Goal: Transaction & Acquisition: Purchase product/service

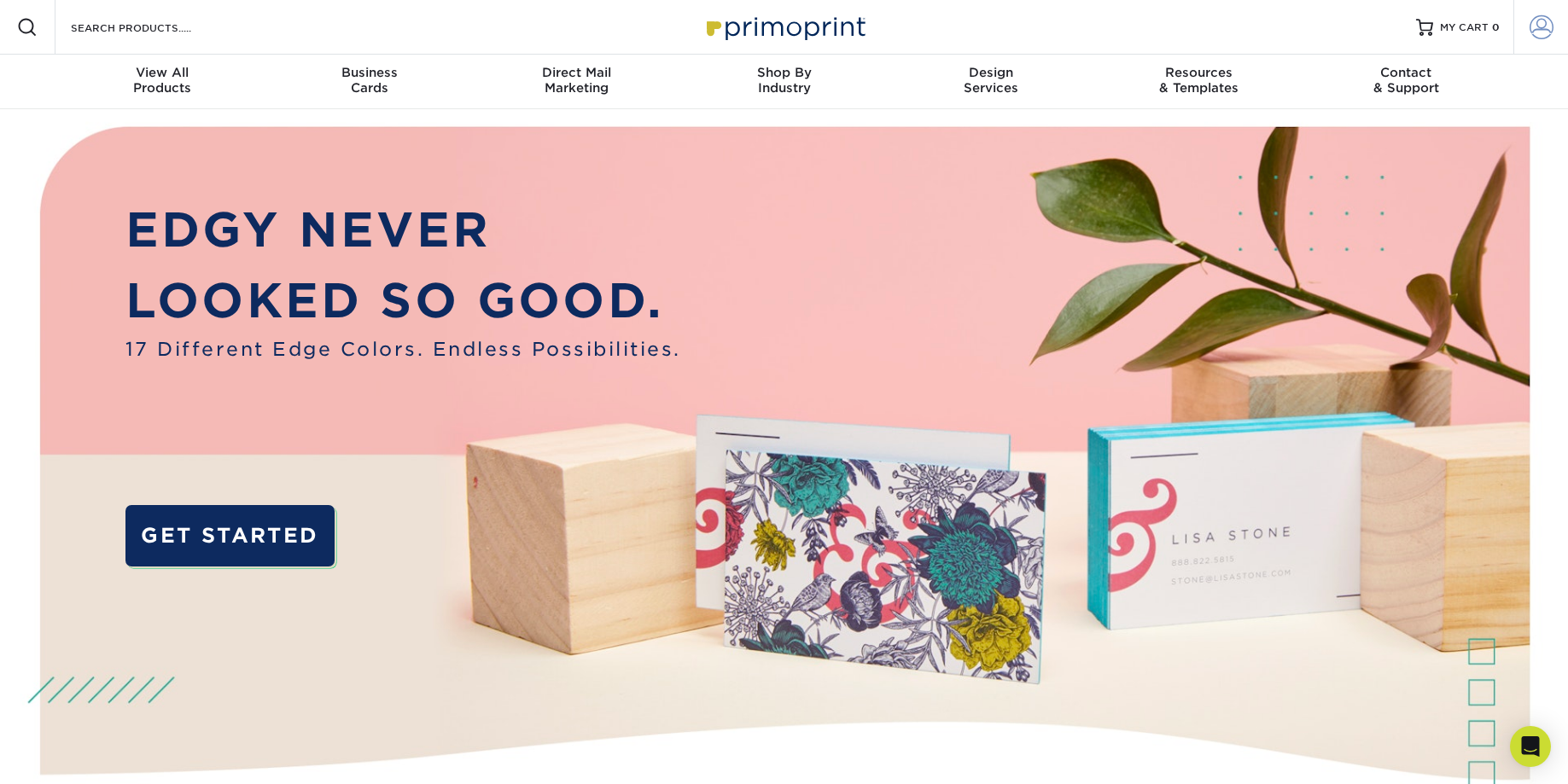
click at [1535, 33] on span at bounding box center [1541, 26] width 24 height 24
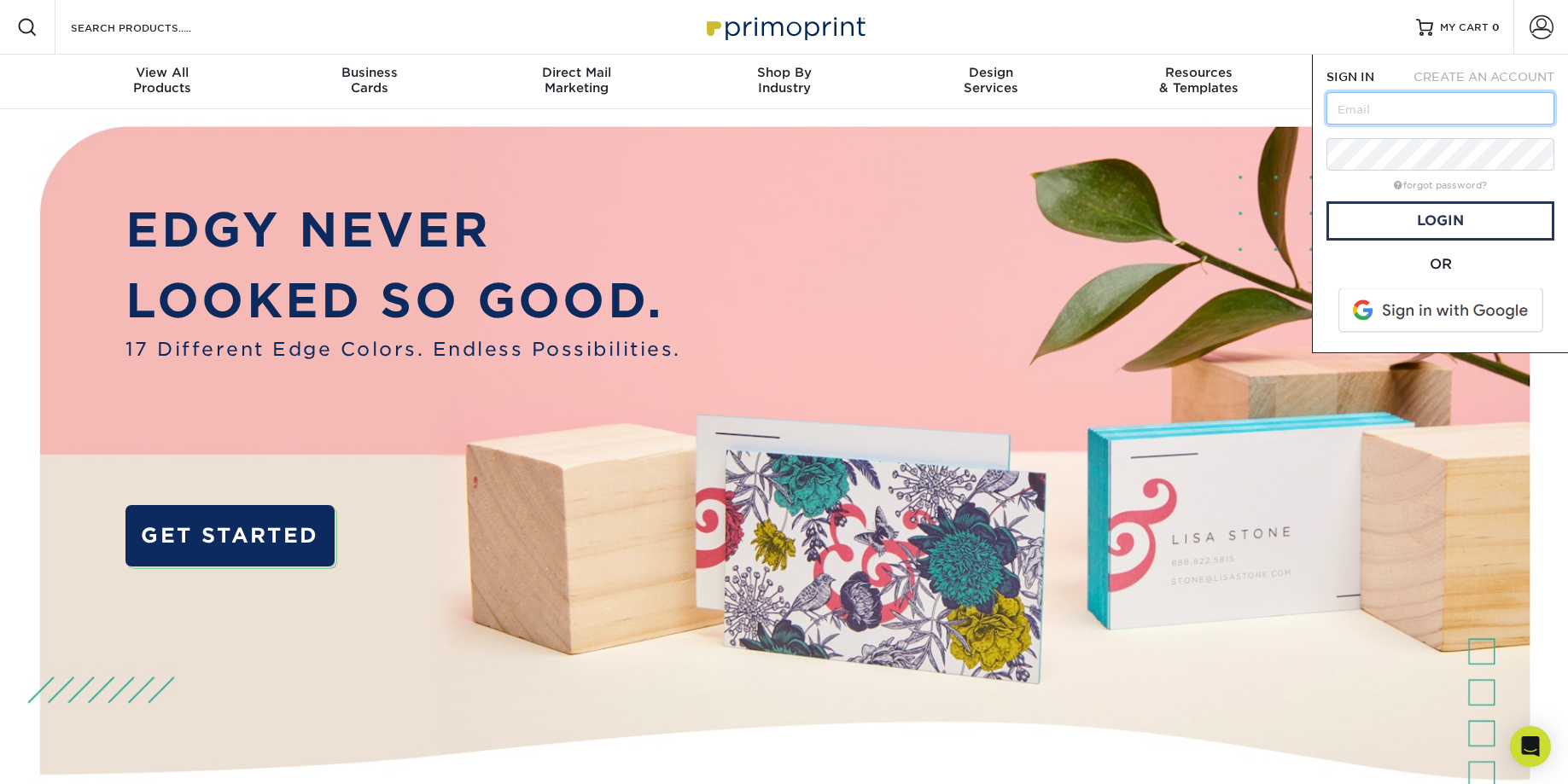
type input "[EMAIL_ADDRESS][DOMAIN_NAME]"
click at [1439, 227] on link "Login" at bounding box center [1440, 221] width 228 height 39
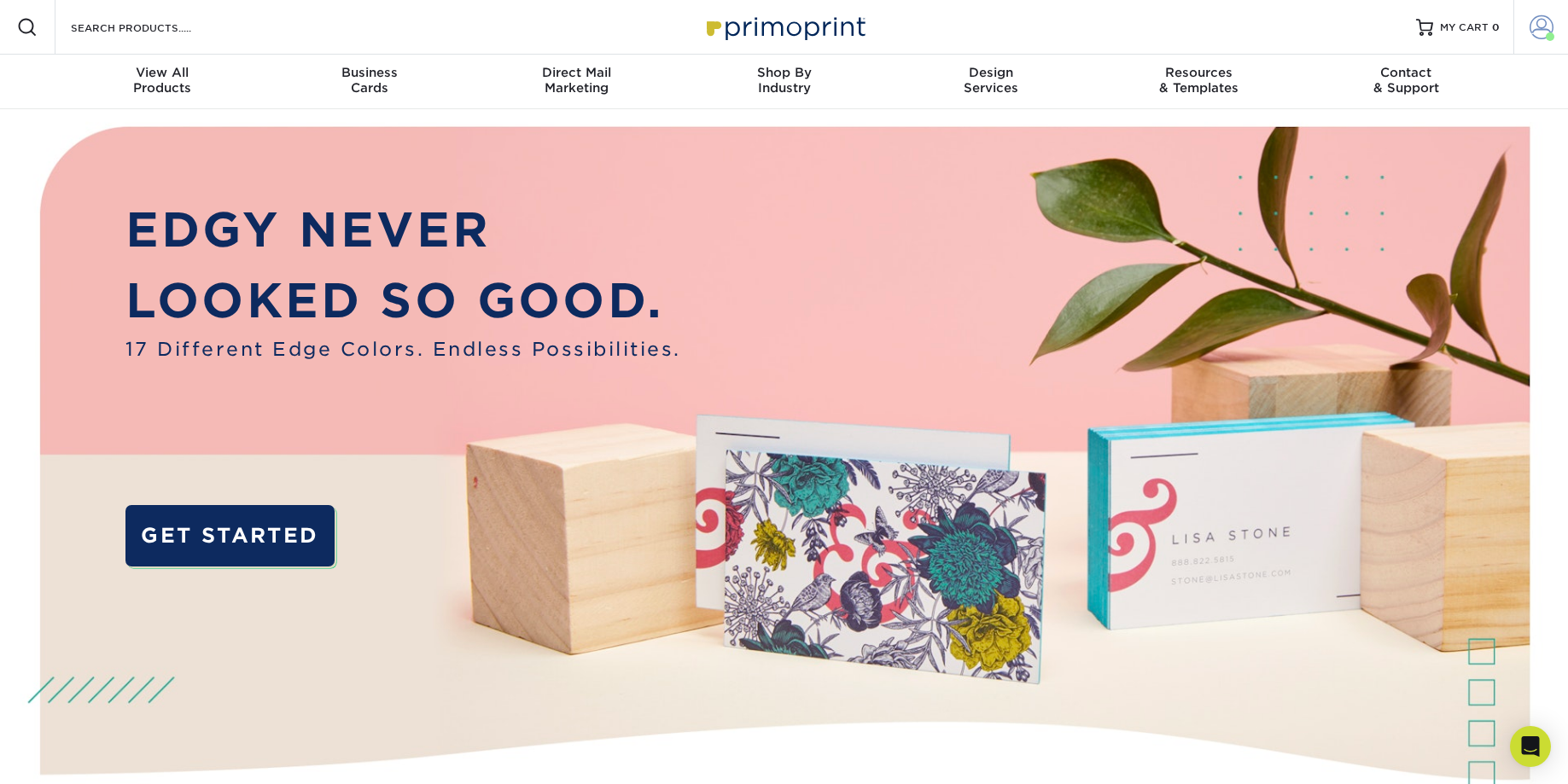
click at [1544, 33] on span at bounding box center [1541, 26] width 24 height 24
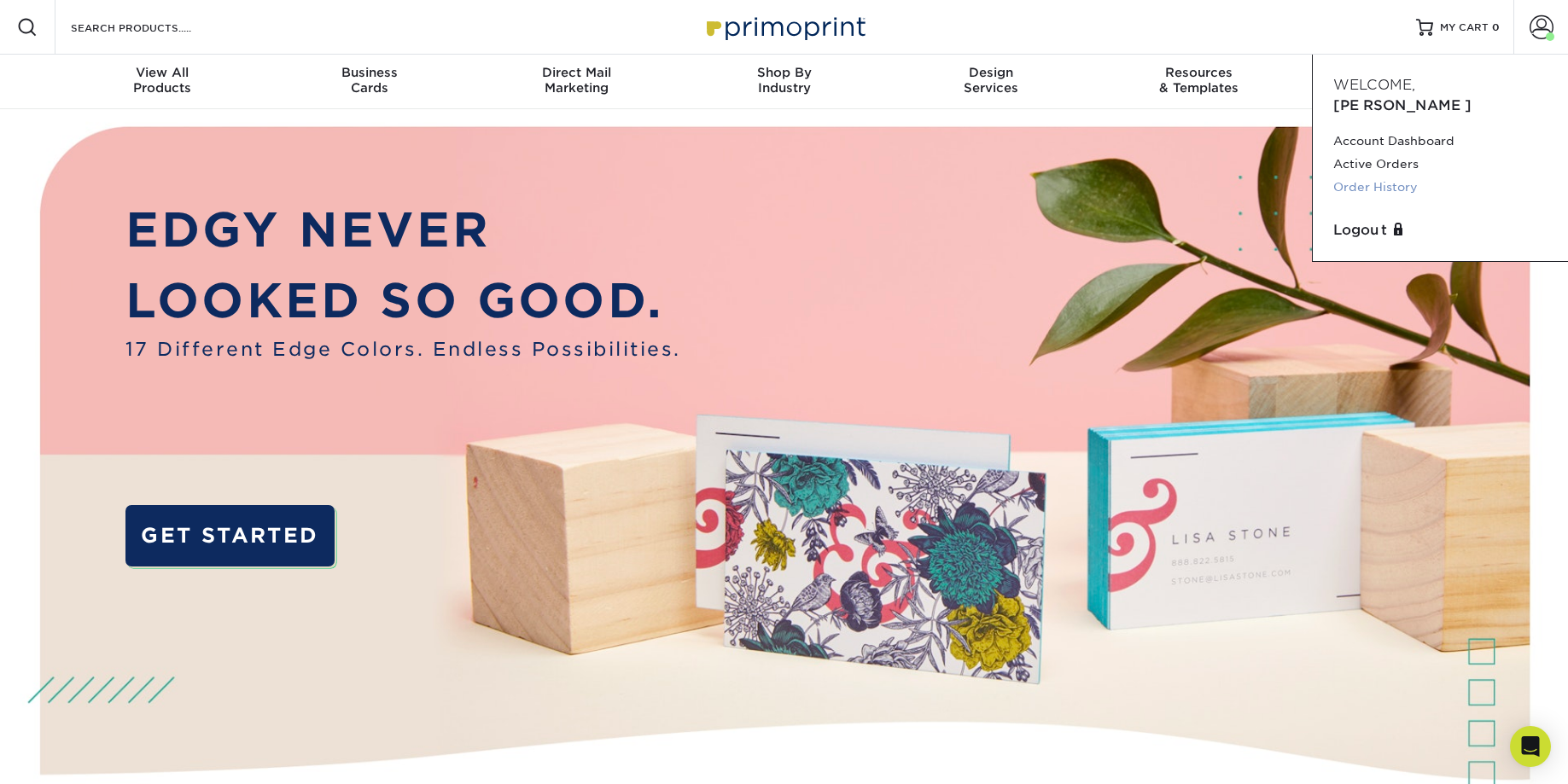
click at [1389, 176] on link "Order History" at bounding box center [1440, 187] width 214 height 23
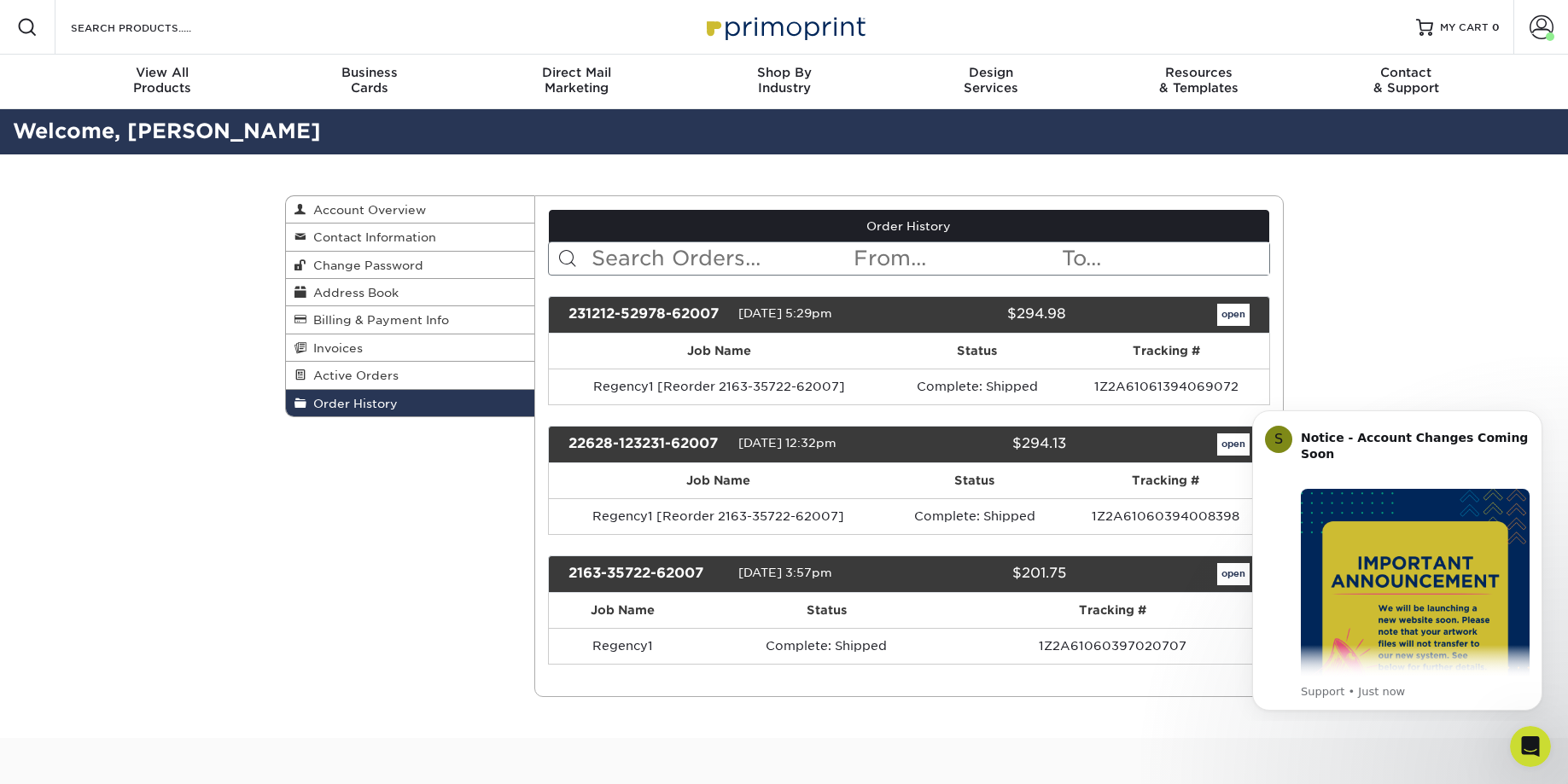
click at [1229, 318] on link "open" at bounding box center [1233, 315] width 32 height 23
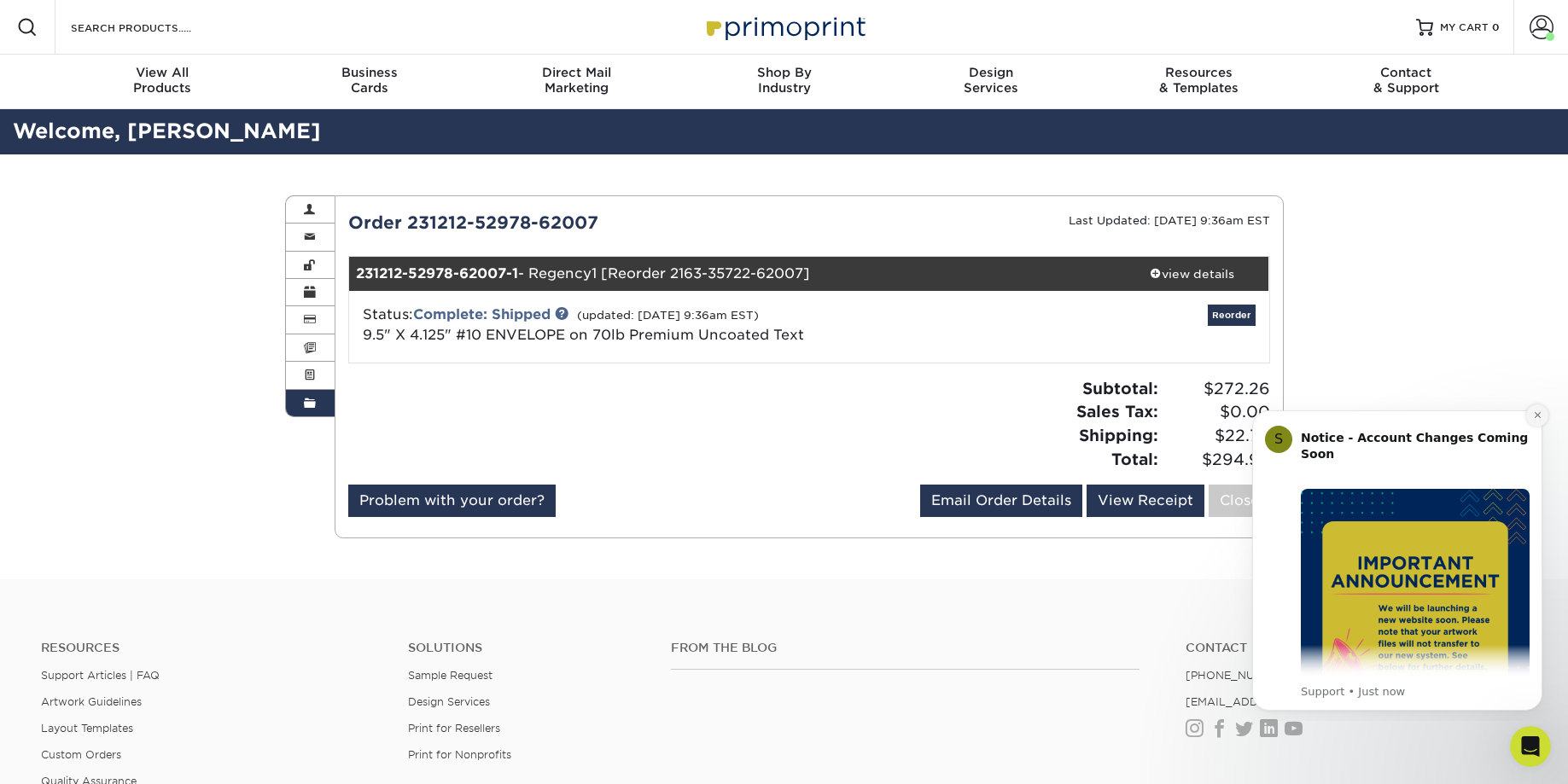
click at [1543, 420] on button "Dismiss notification" at bounding box center [1537, 416] width 23 height 23
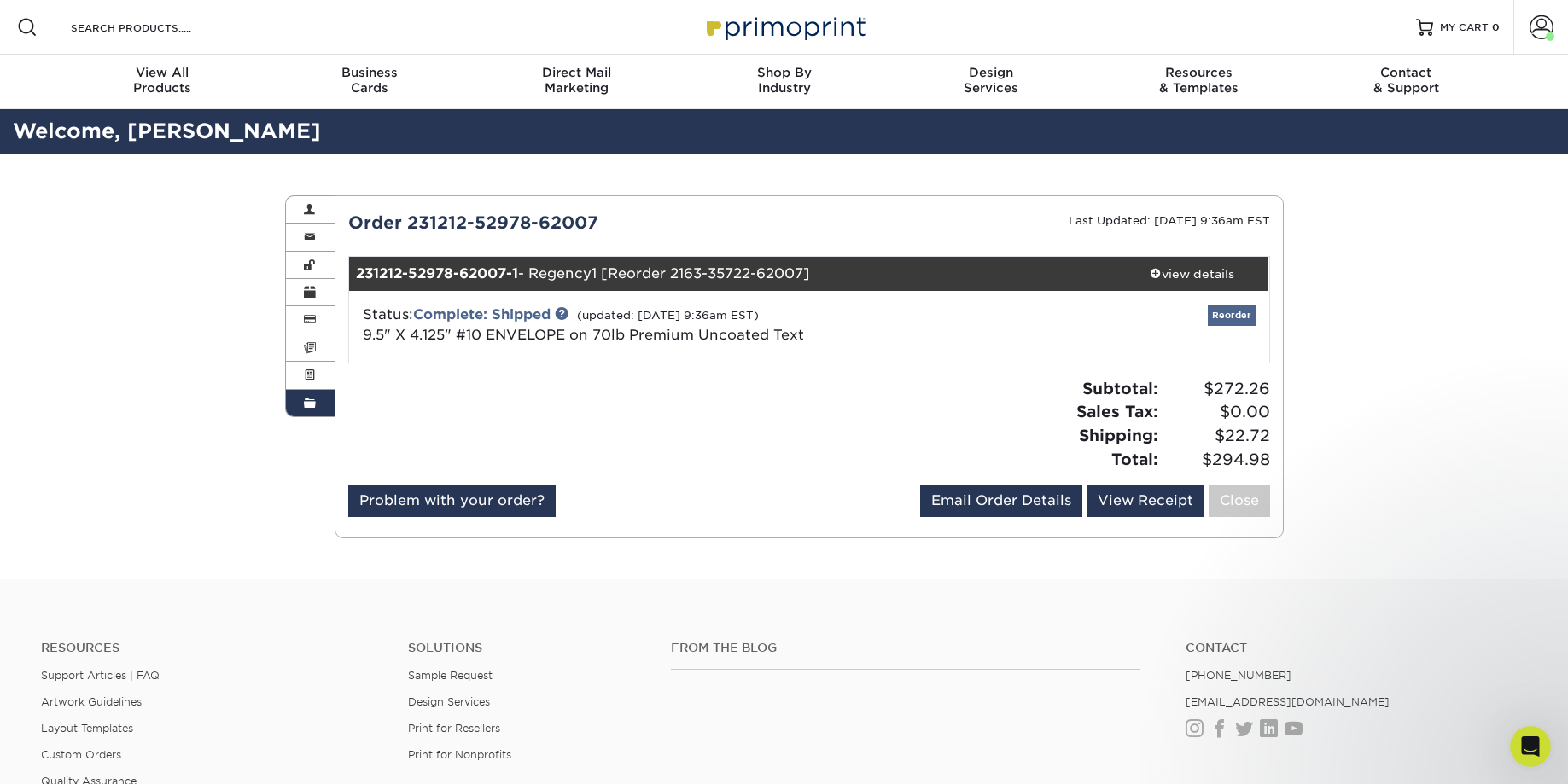
click at [1229, 318] on link "Reorder" at bounding box center [1231, 315] width 48 height 22
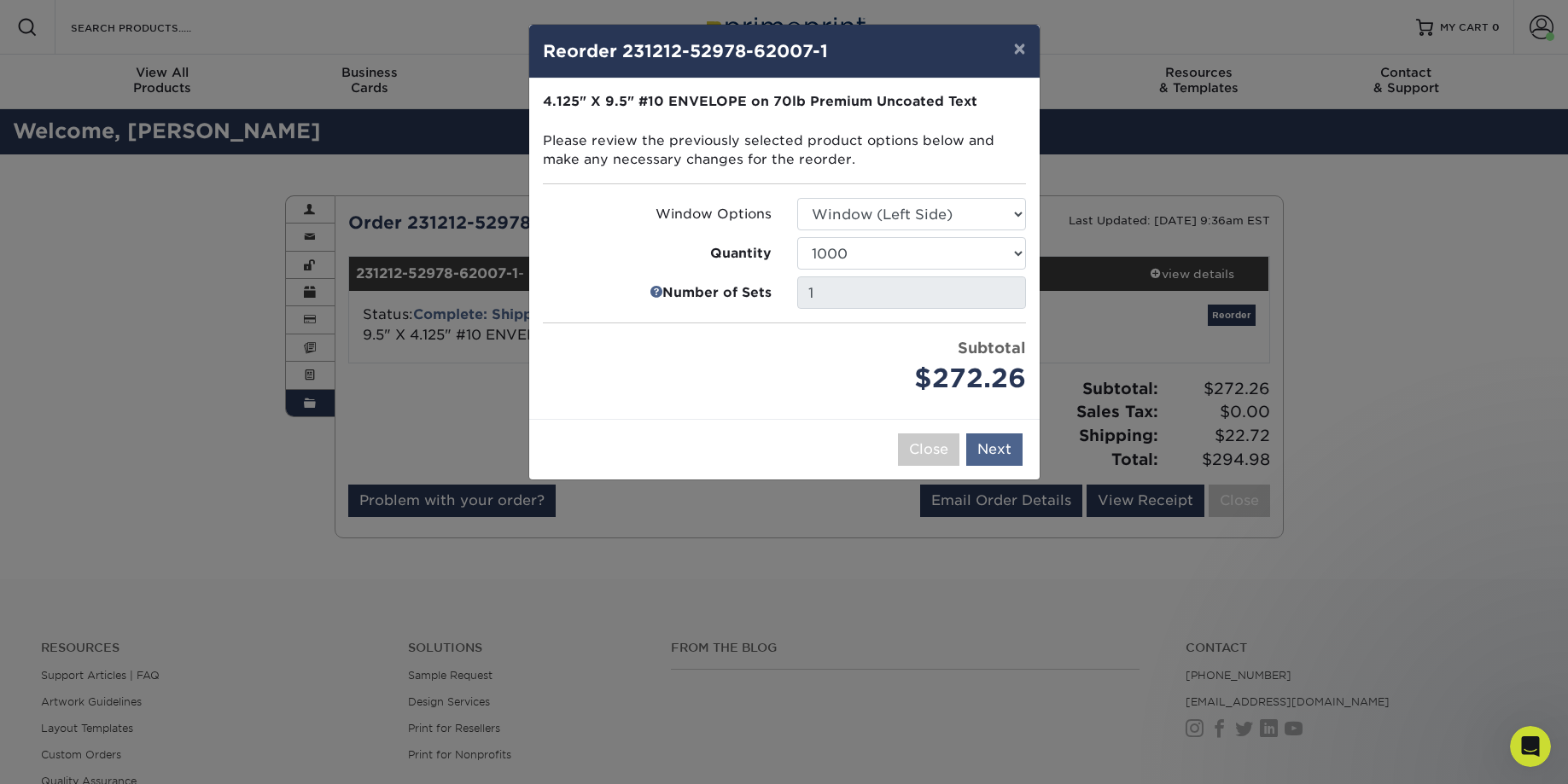
click at [974, 441] on button "Next" at bounding box center [994, 449] width 56 height 32
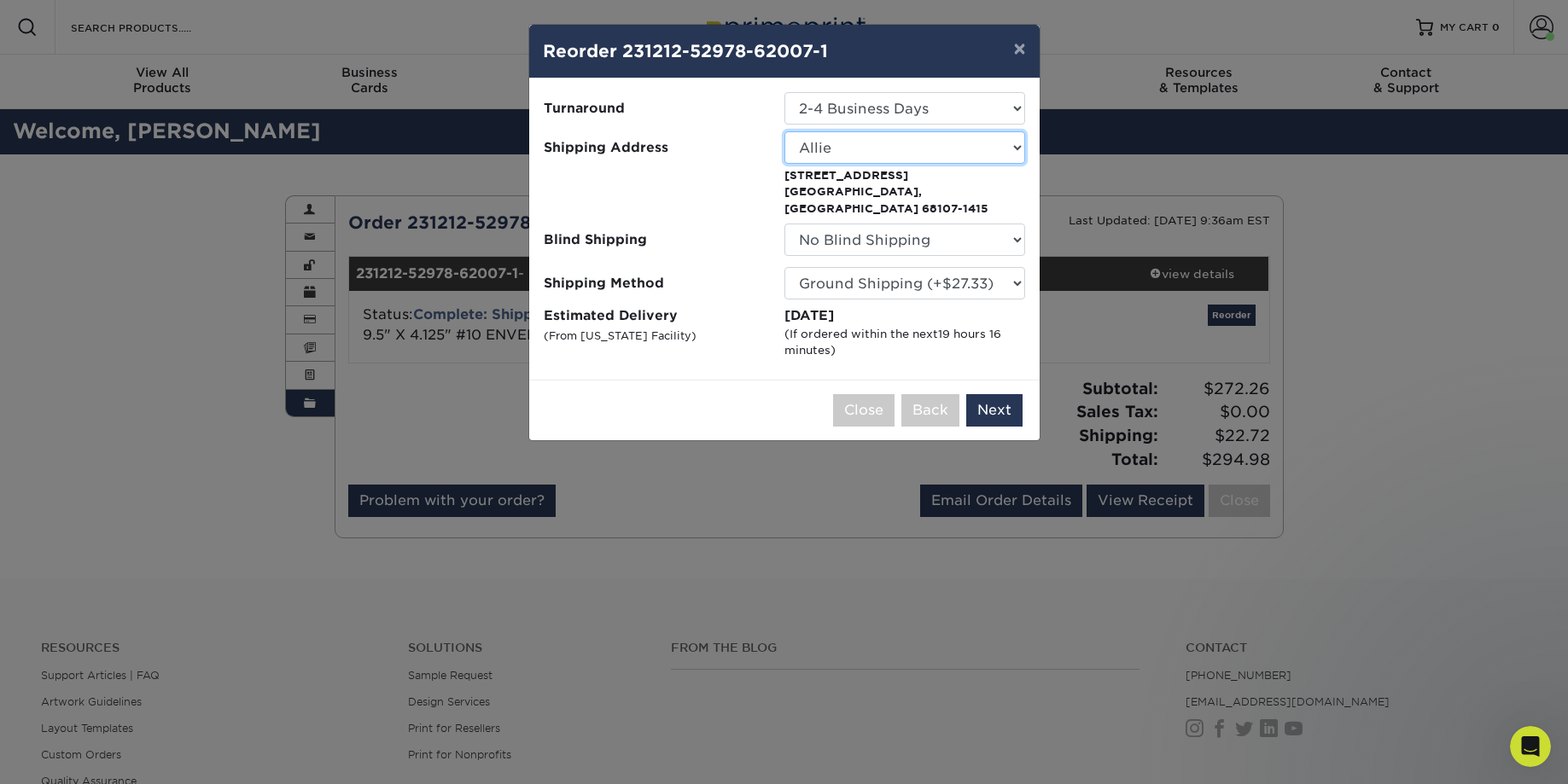
select select "-1"
click at [889, 185] on p "3819 S 33rd St Omaha, NE 68107-1415" at bounding box center [905, 192] width 241 height 50
click at [1021, 55] on button "×" at bounding box center [1020, 48] width 40 height 48
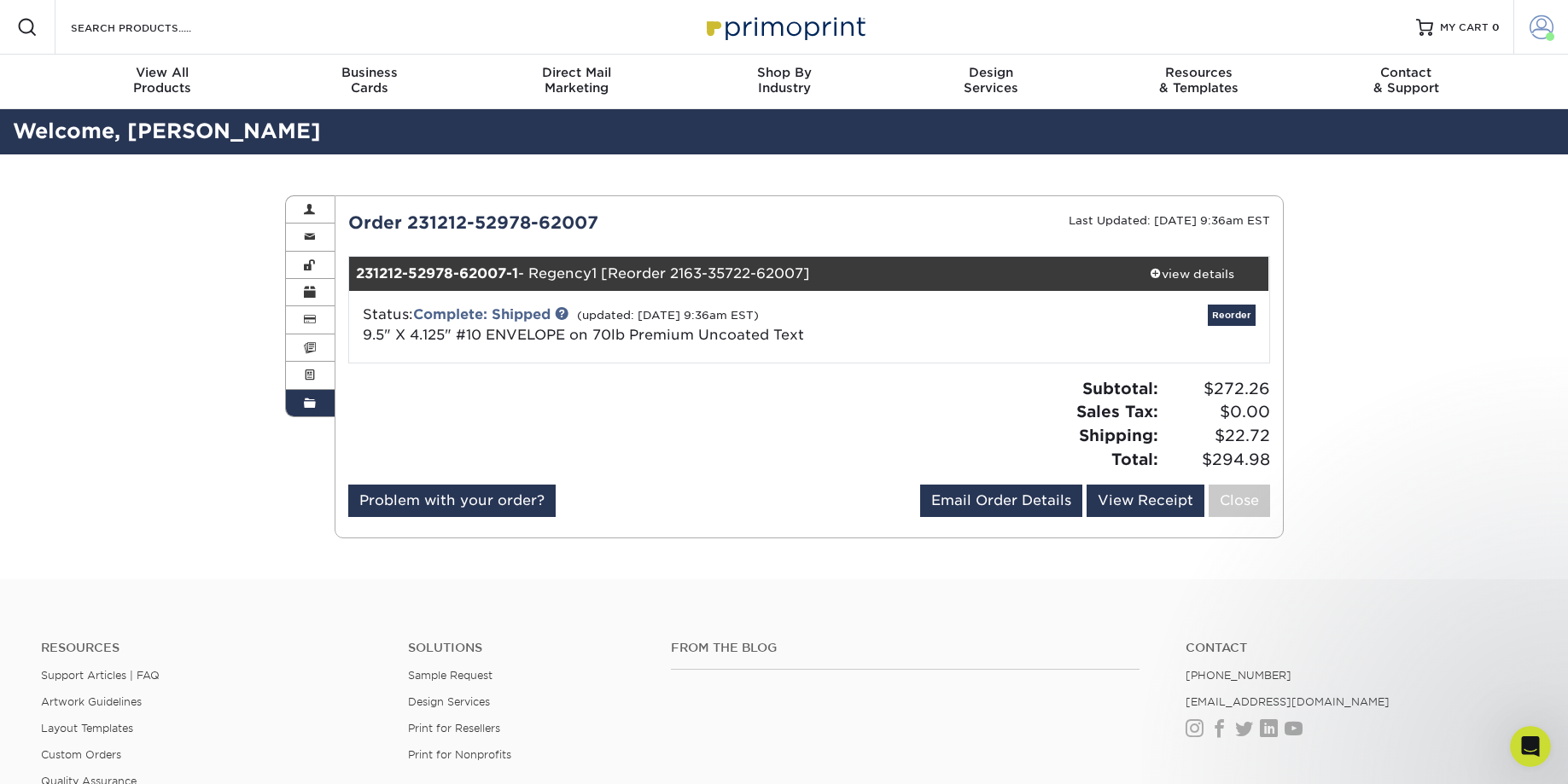
click at [1543, 32] on span at bounding box center [1541, 26] width 24 height 24
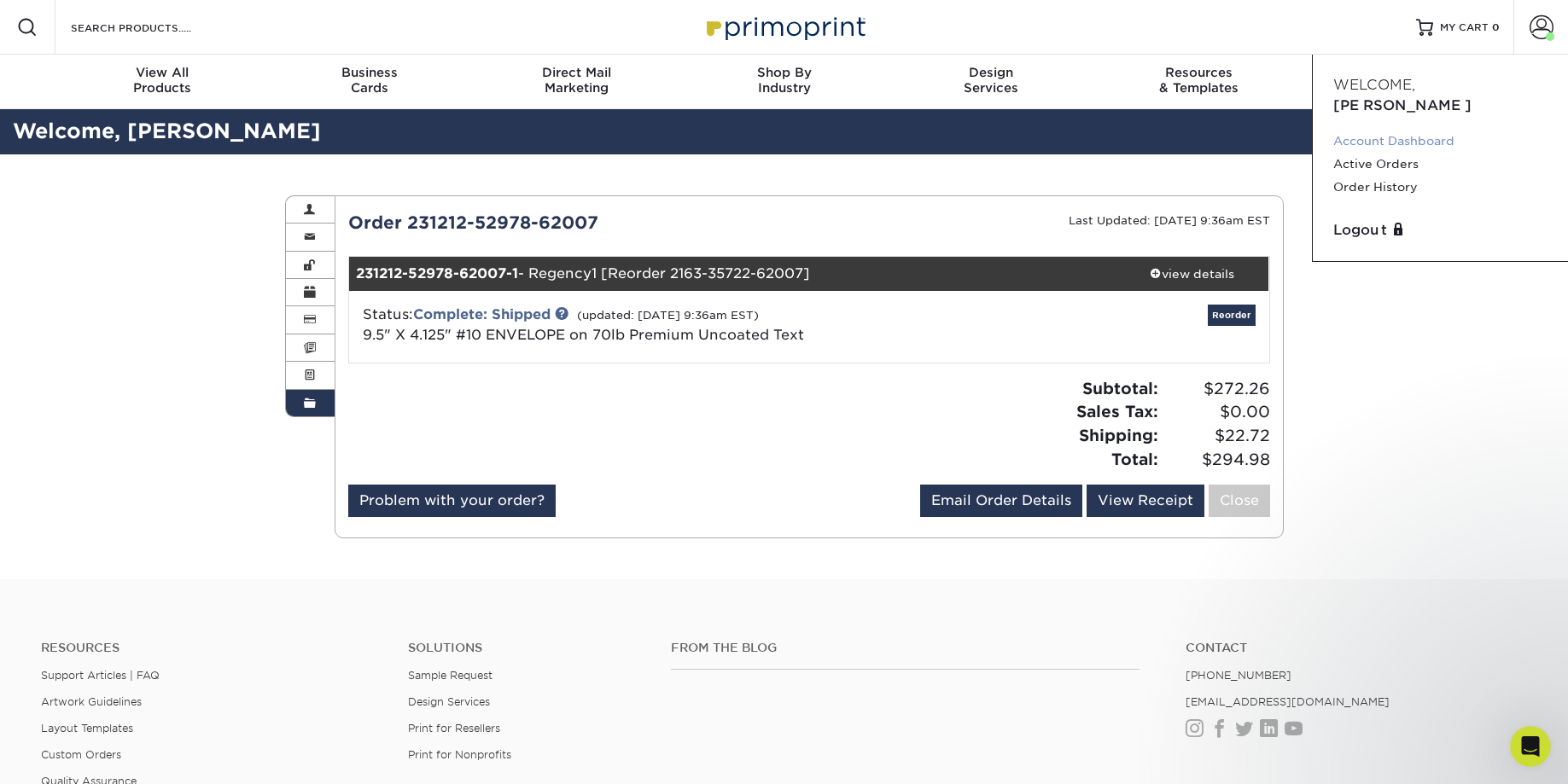
click at [1411, 130] on link "Account Dashboard" at bounding box center [1440, 141] width 214 height 23
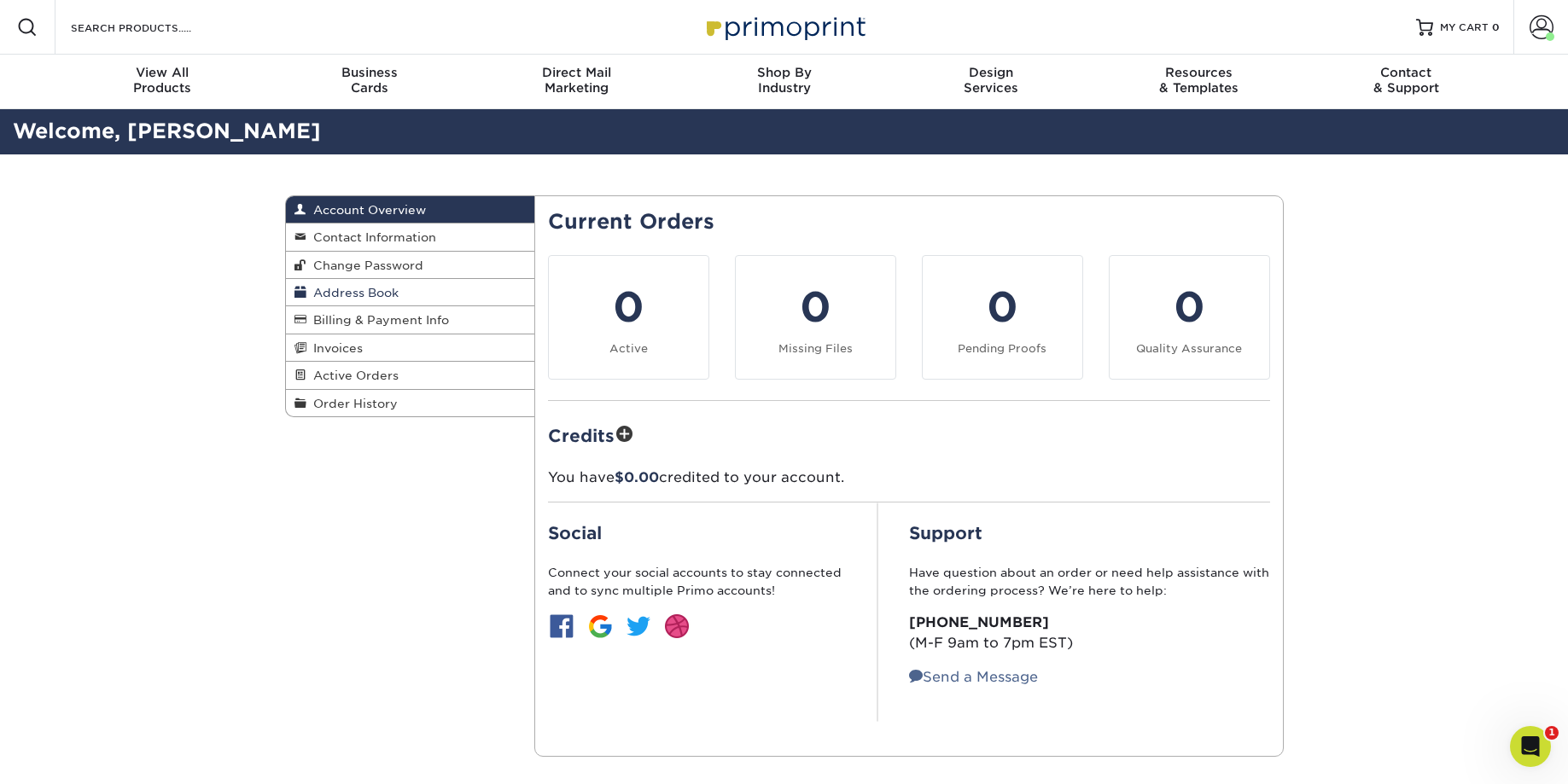
click at [407, 293] on link "Address Book" at bounding box center [410, 292] width 249 height 27
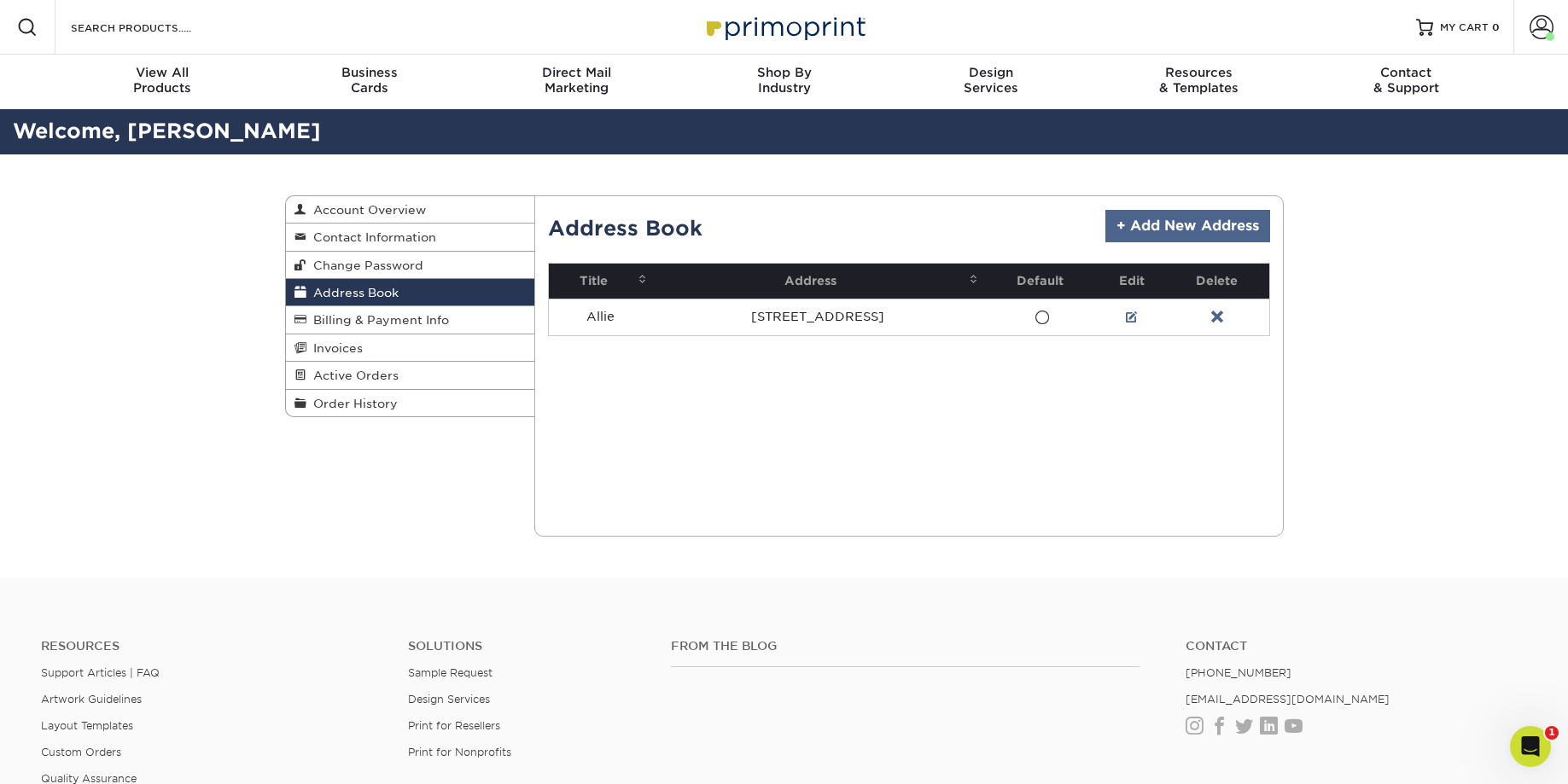
click at [1142, 237] on link "+ Add New Address" at bounding box center [1187, 226] width 165 height 32
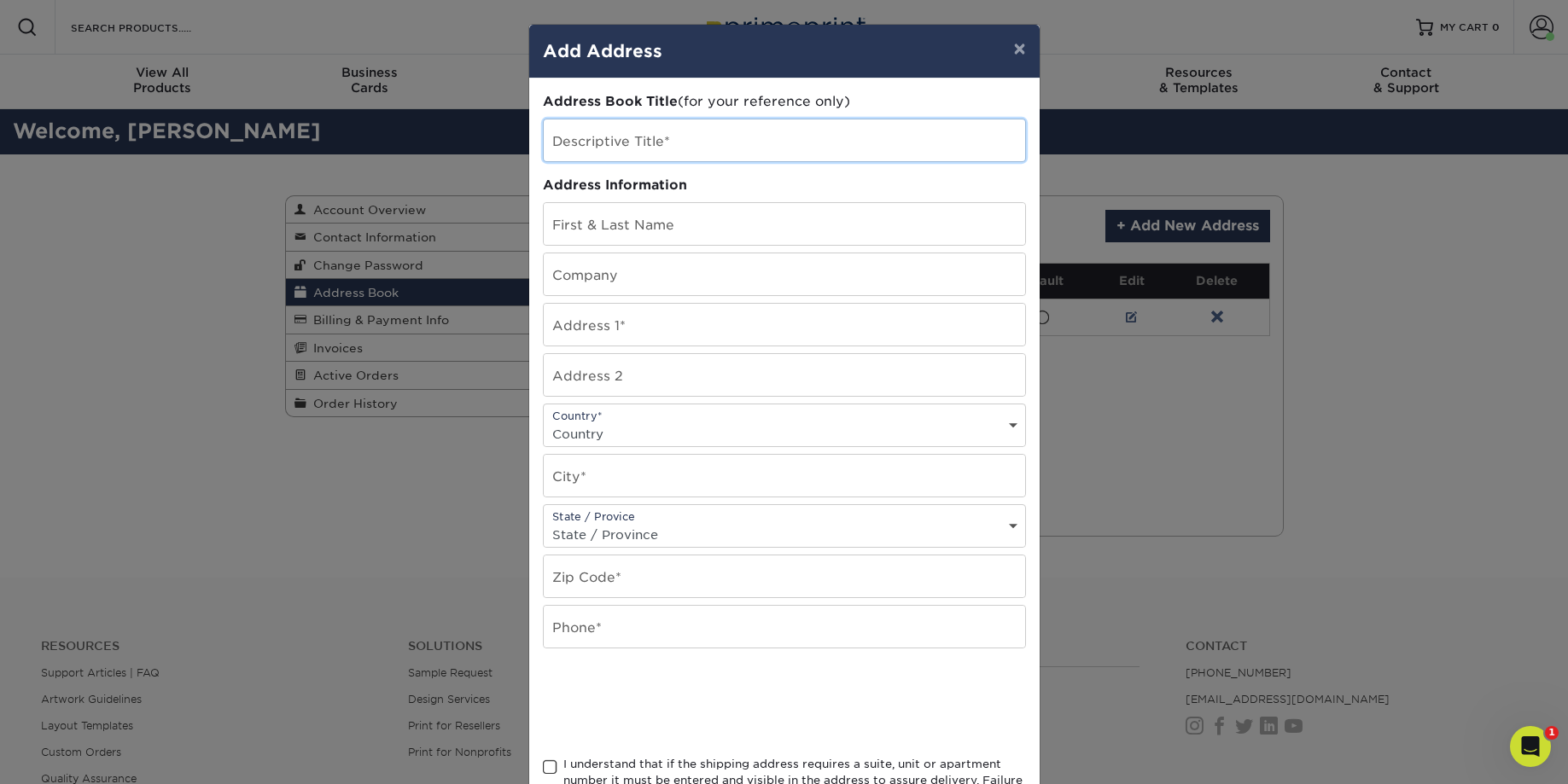
click at [657, 149] on input "text" at bounding box center [784, 140] width 482 height 41
type input "[PERSON_NAME]"
type input "Regency Lawn"
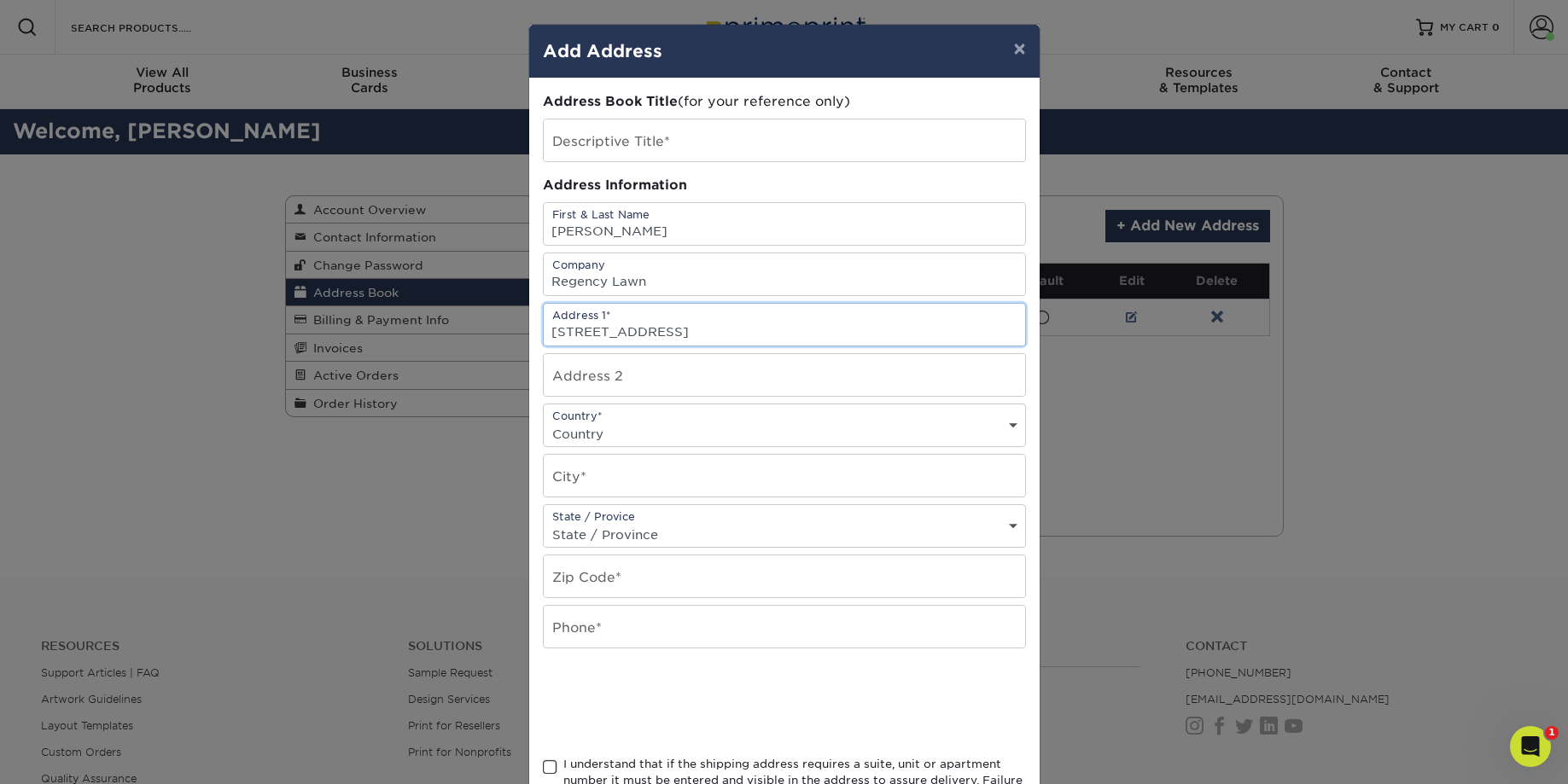
type input "19632 Deer Run Lane"
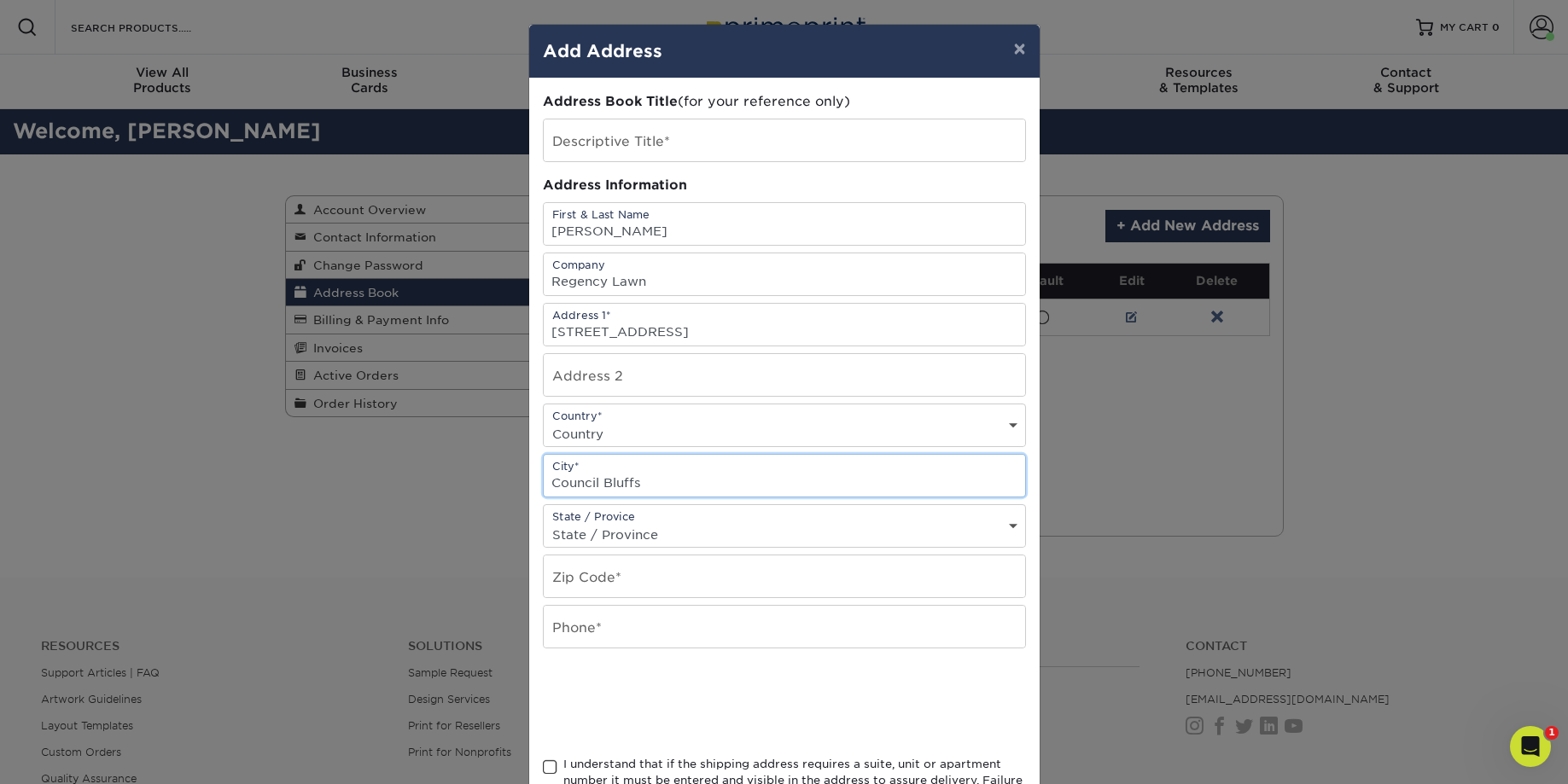
type input "Council Bluffs"
select select "IA"
type input "6"
type input "51503"
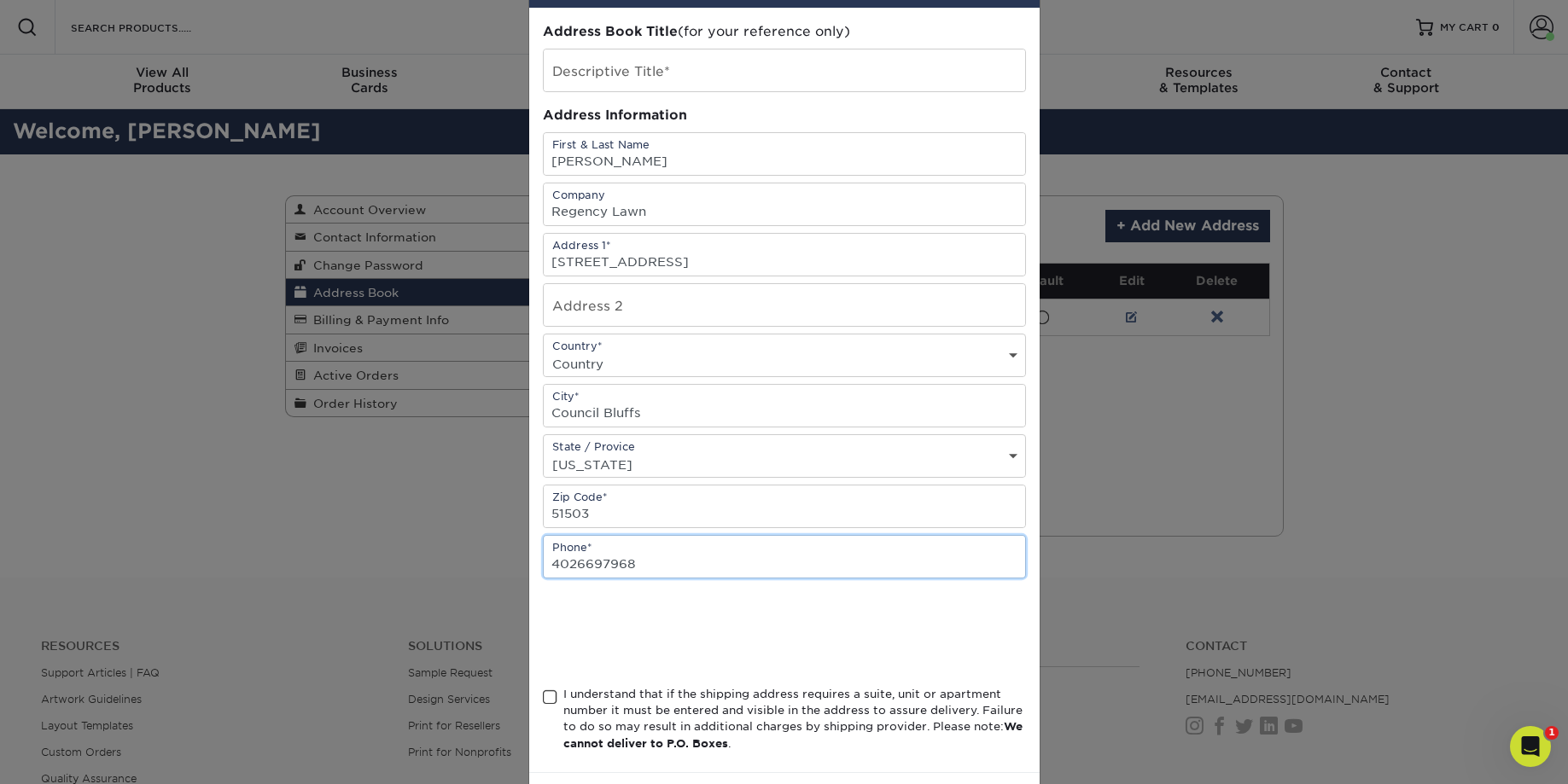
scroll to position [63, 0]
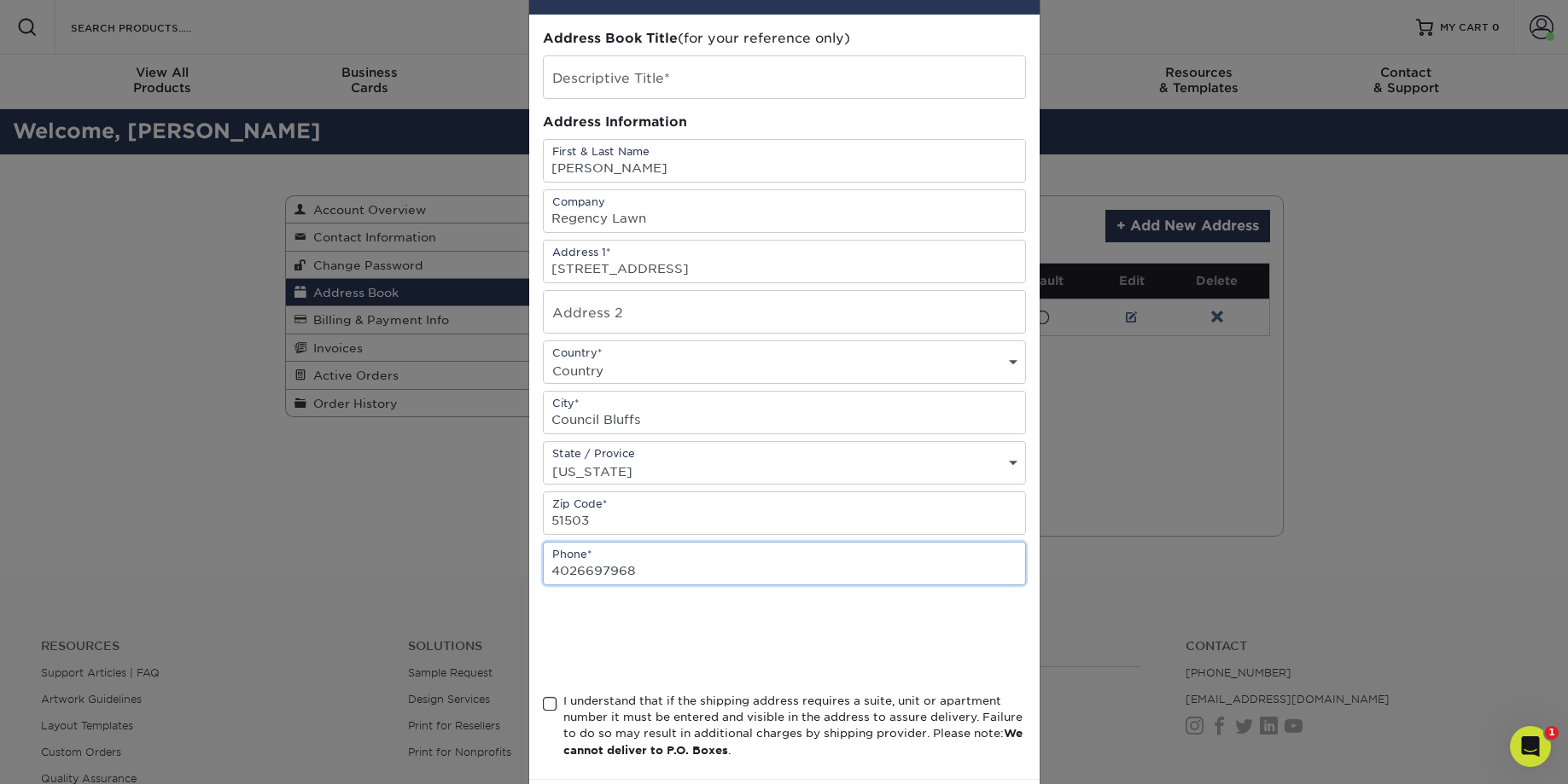
type input "4026697968"
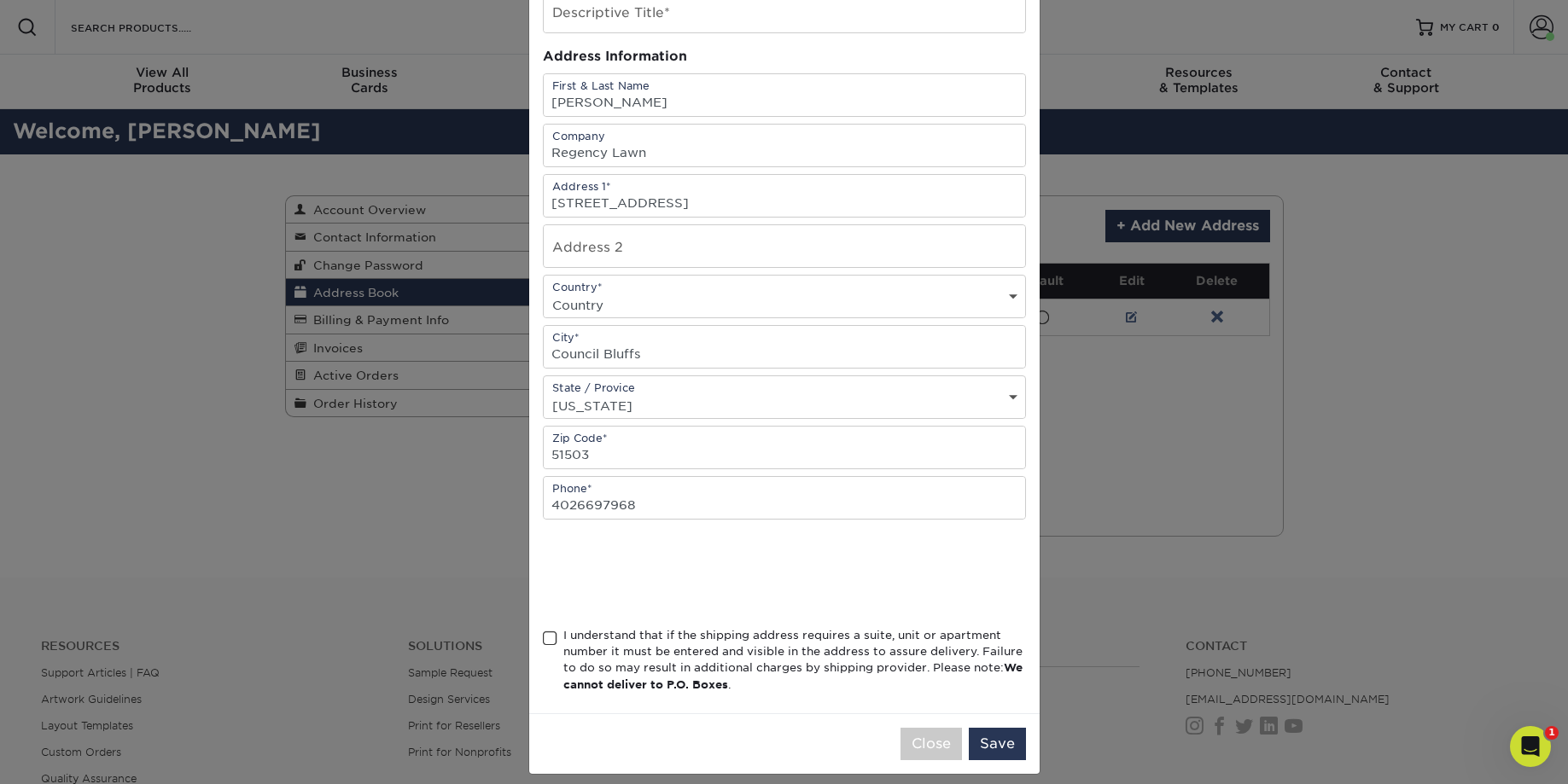
click at [549, 643] on span at bounding box center [549, 638] width 14 height 16
click at [0, 0] on input "I understand that if the shipping address requires a suite, unit or apartment n…" at bounding box center [0, 0] width 0 height 0
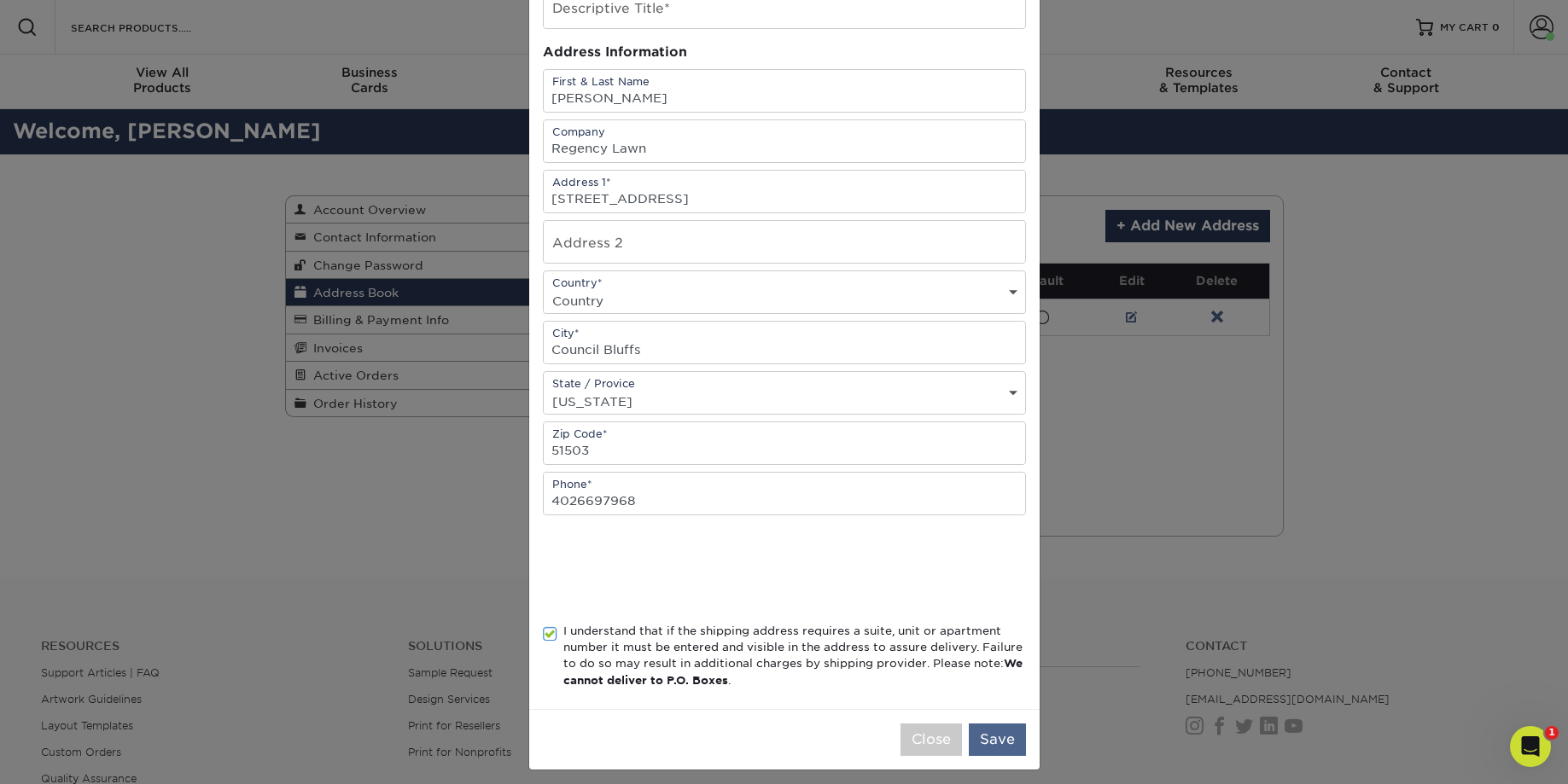
click at [995, 752] on button "Save" at bounding box center [997, 739] width 57 height 32
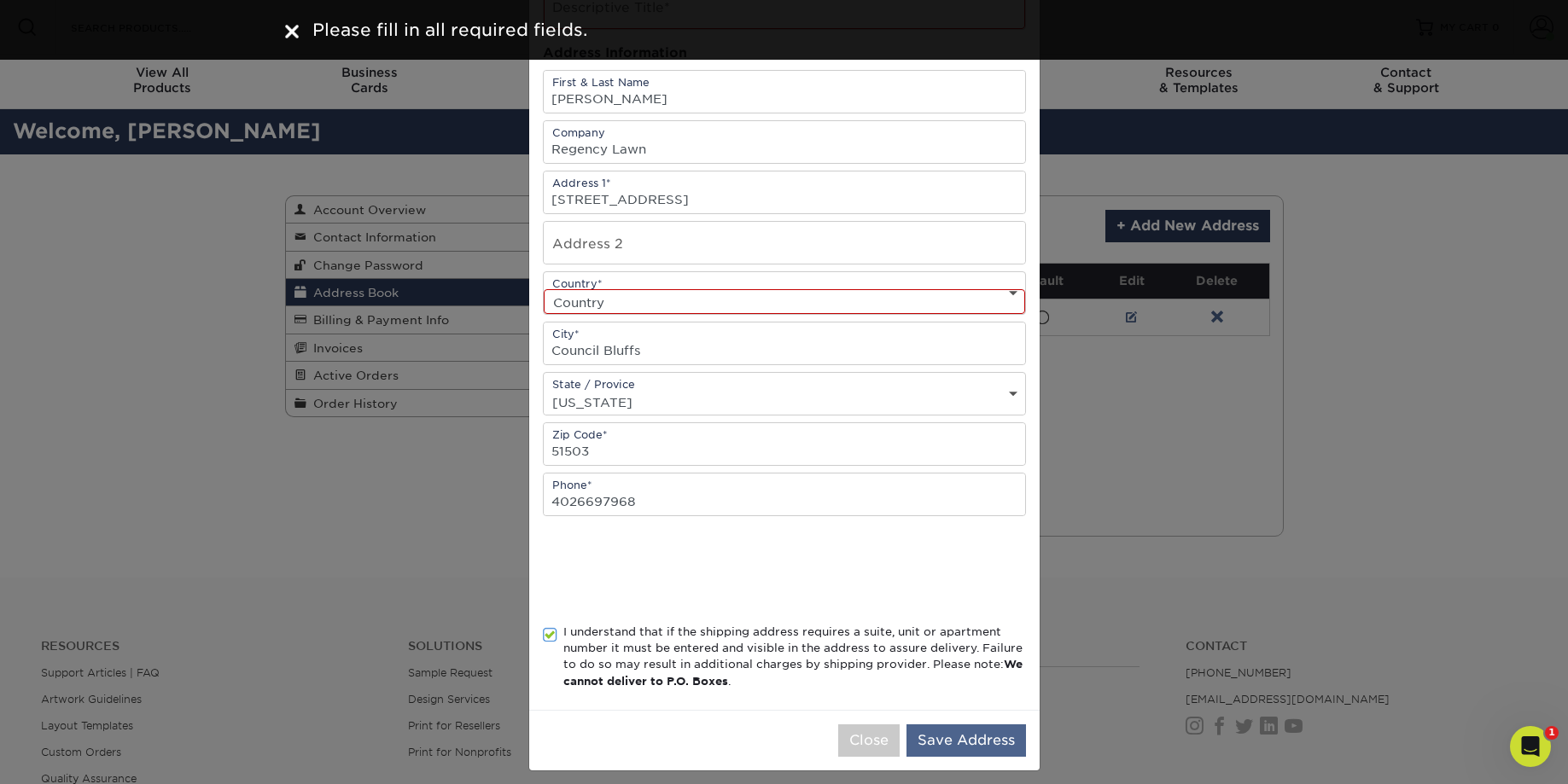
click at [944, 745] on button "Save Address" at bounding box center [966, 740] width 119 height 32
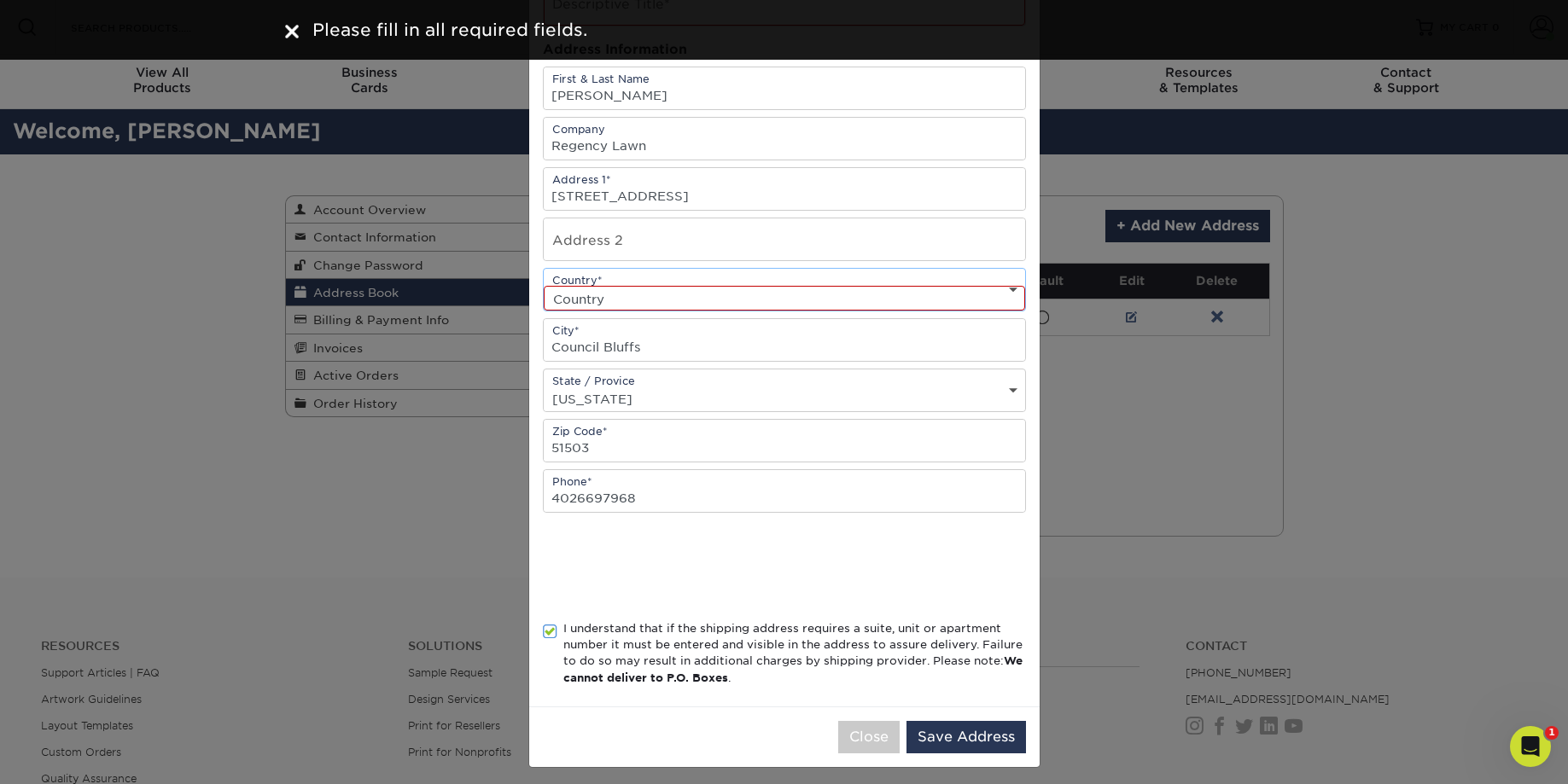
scroll to position [138, 0]
select select "US"
click at [951, 737] on button "Save Address" at bounding box center [966, 736] width 119 height 32
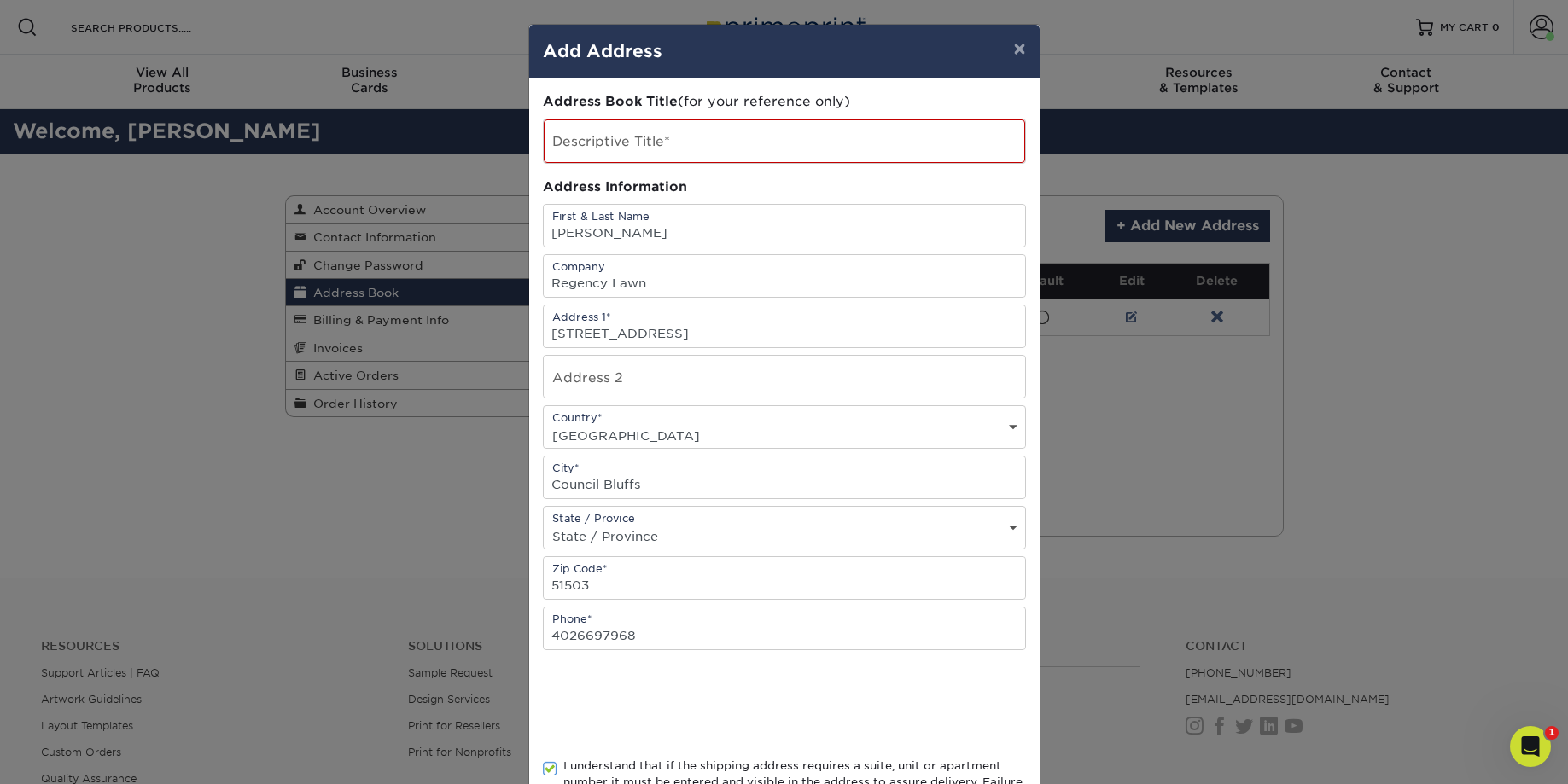
scroll to position [0, 0]
click at [685, 124] on input "text" at bounding box center [784, 141] width 482 height 43
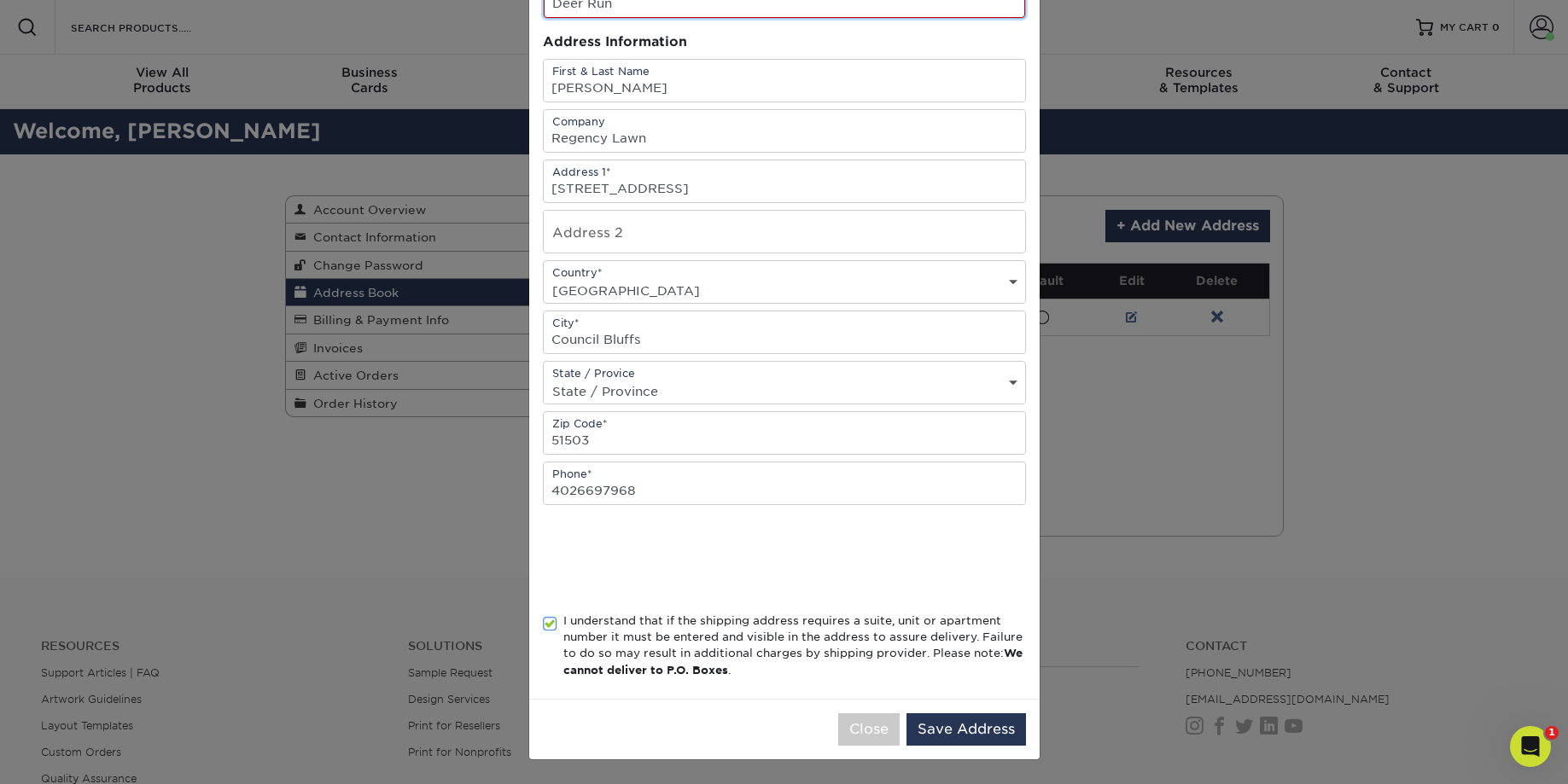
scroll to position [143, 0]
type input "Deer Run"
click at [964, 745] on button "Save Address" at bounding box center [966, 731] width 119 height 32
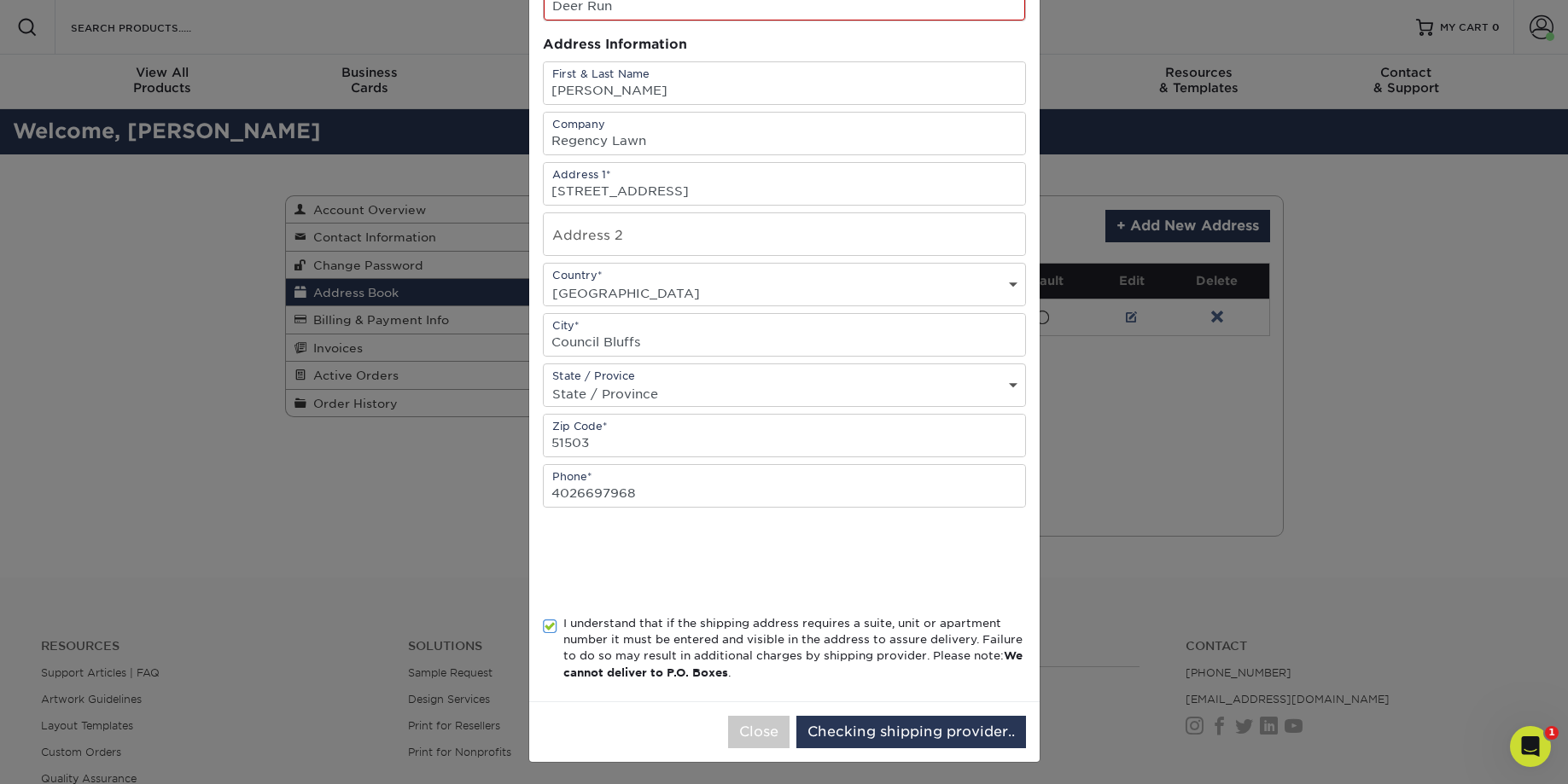
scroll to position [0, 0]
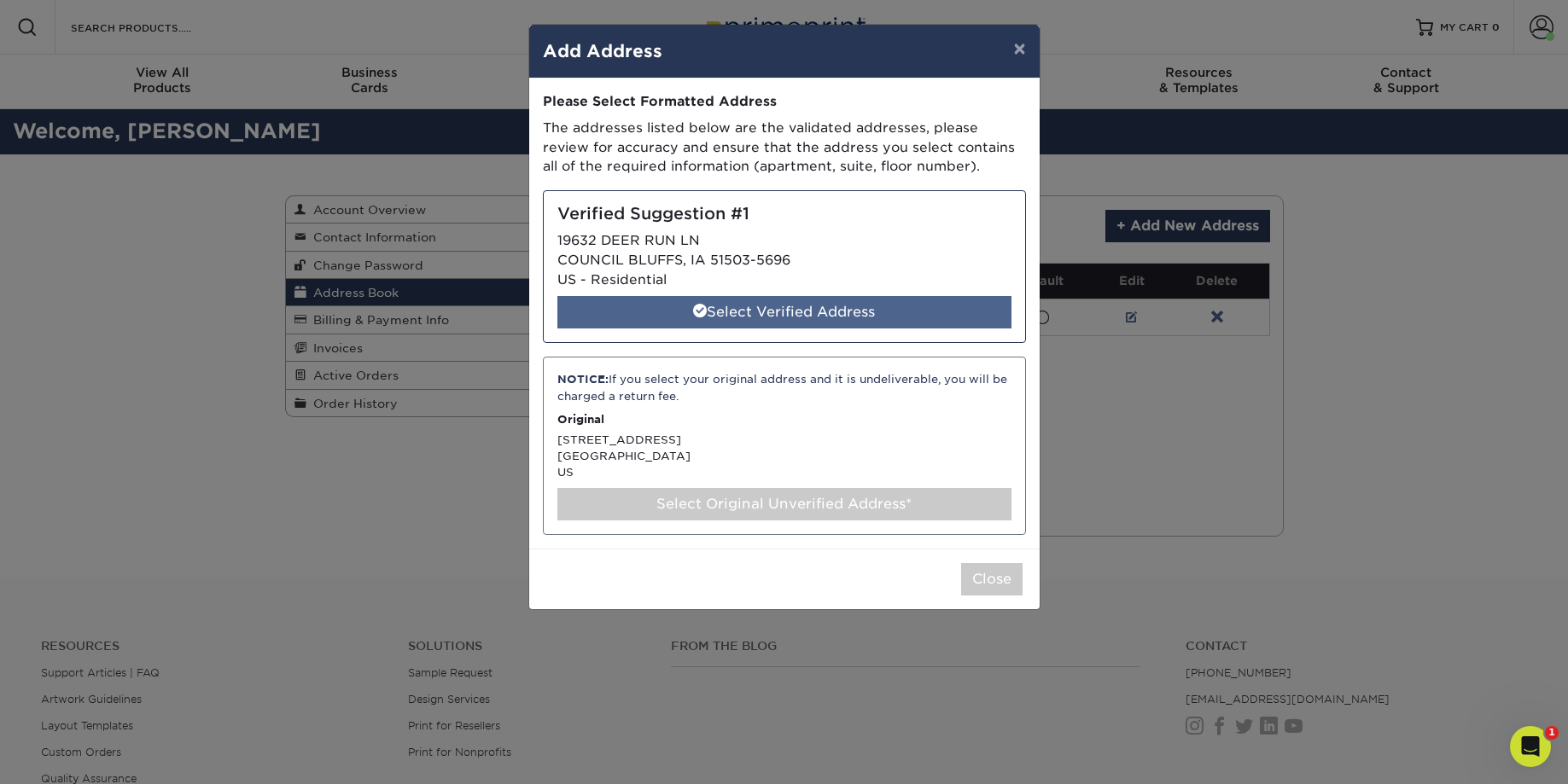
click at [852, 308] on div "Select Verified Address" at bounding box center [784, 312] width 454 height 32
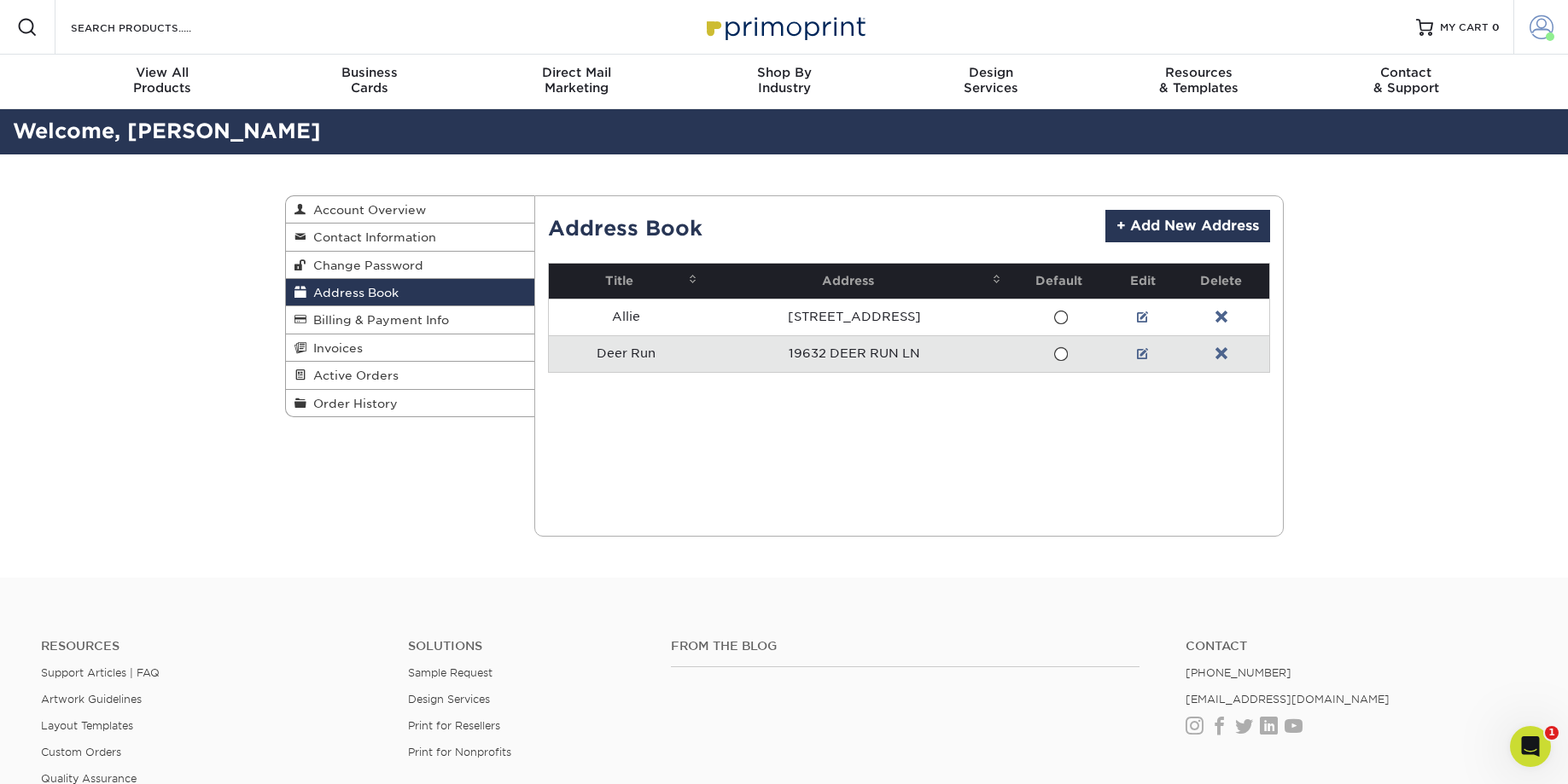
click at [1554, 27] on link "Account" at bounding box center [1541, 27] width 55 height 55
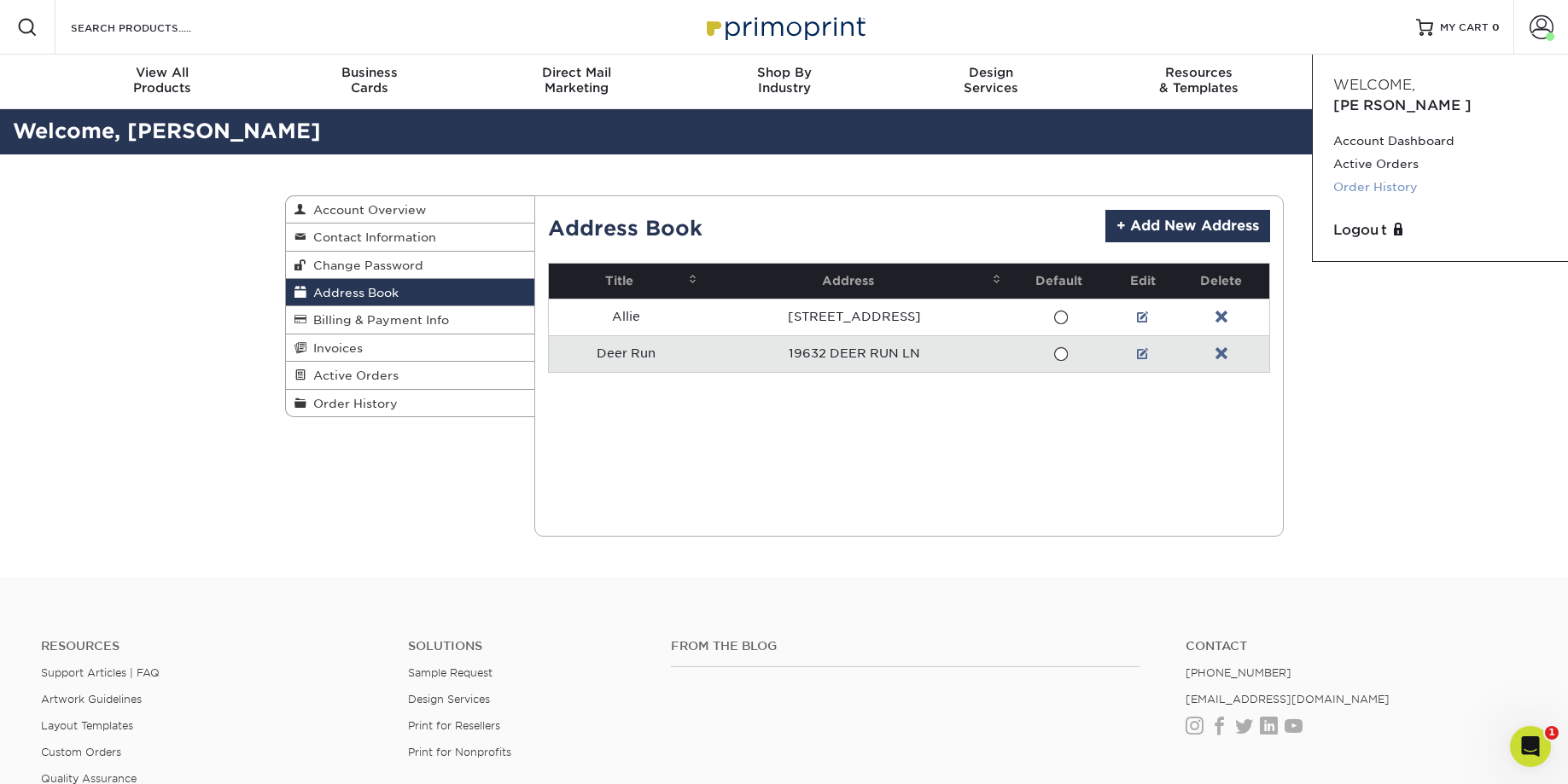
click at [1410, 176] on link "Order History" at bounding box center [1440, 187] width 214 height 23
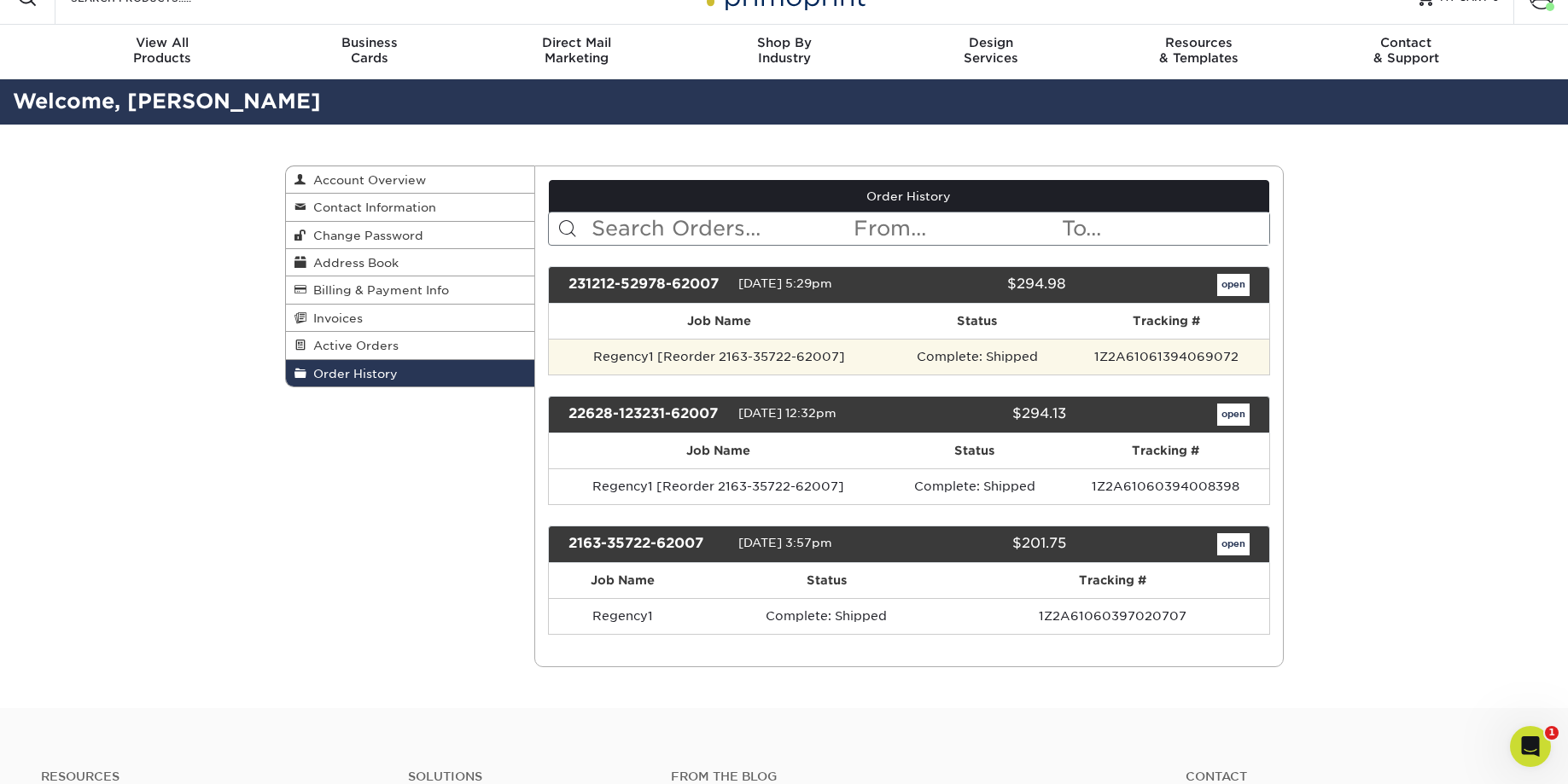
scroll to position [35, 0]
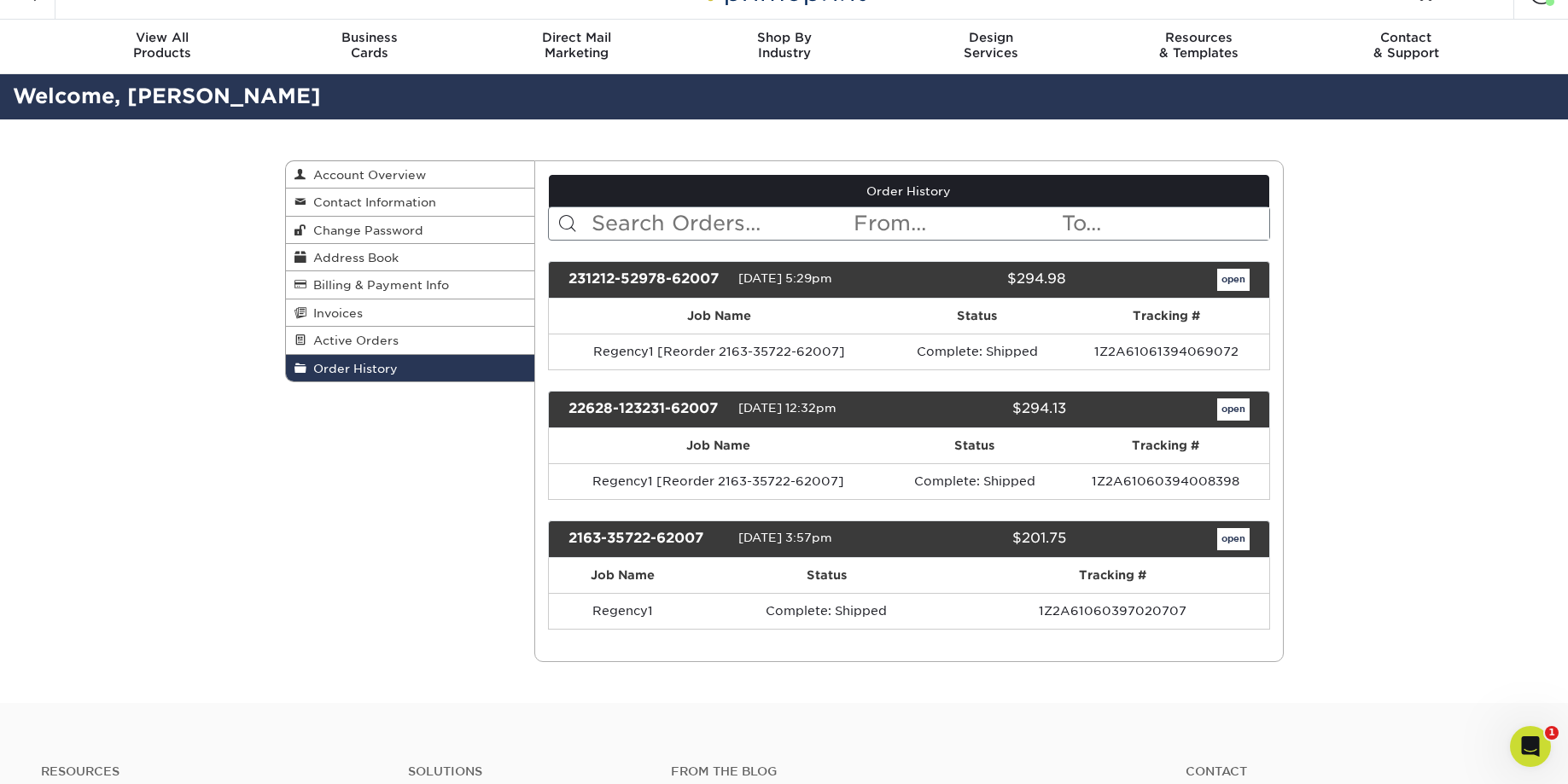
click at [1241, 276] on link "open" at bounding box center [1233, 280] width 32 height 23
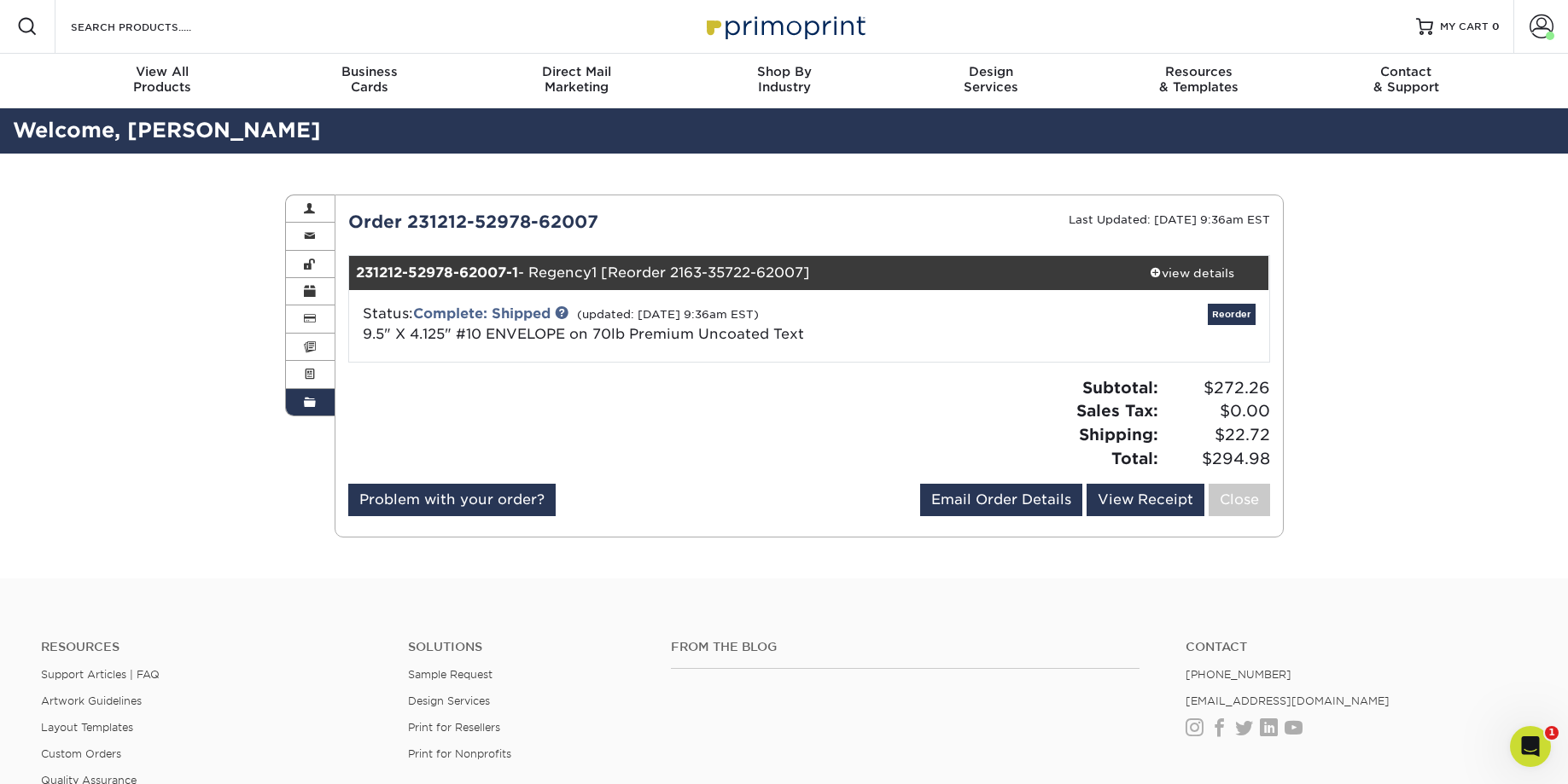
scroll to position [0, 0]
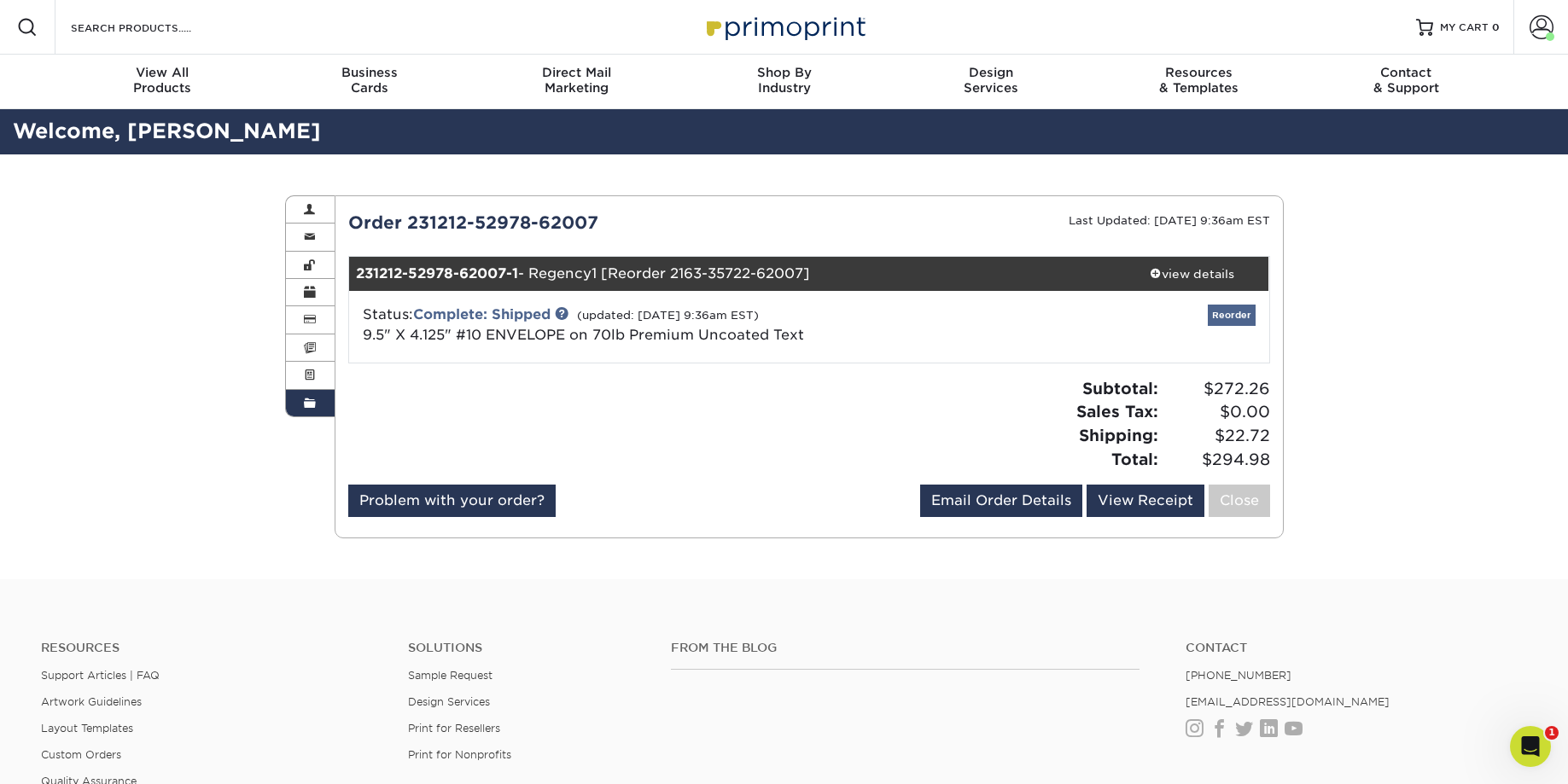
click at [1242, 324] on link "Reorder" at bounding box center [1231, 315] width 48 height 22
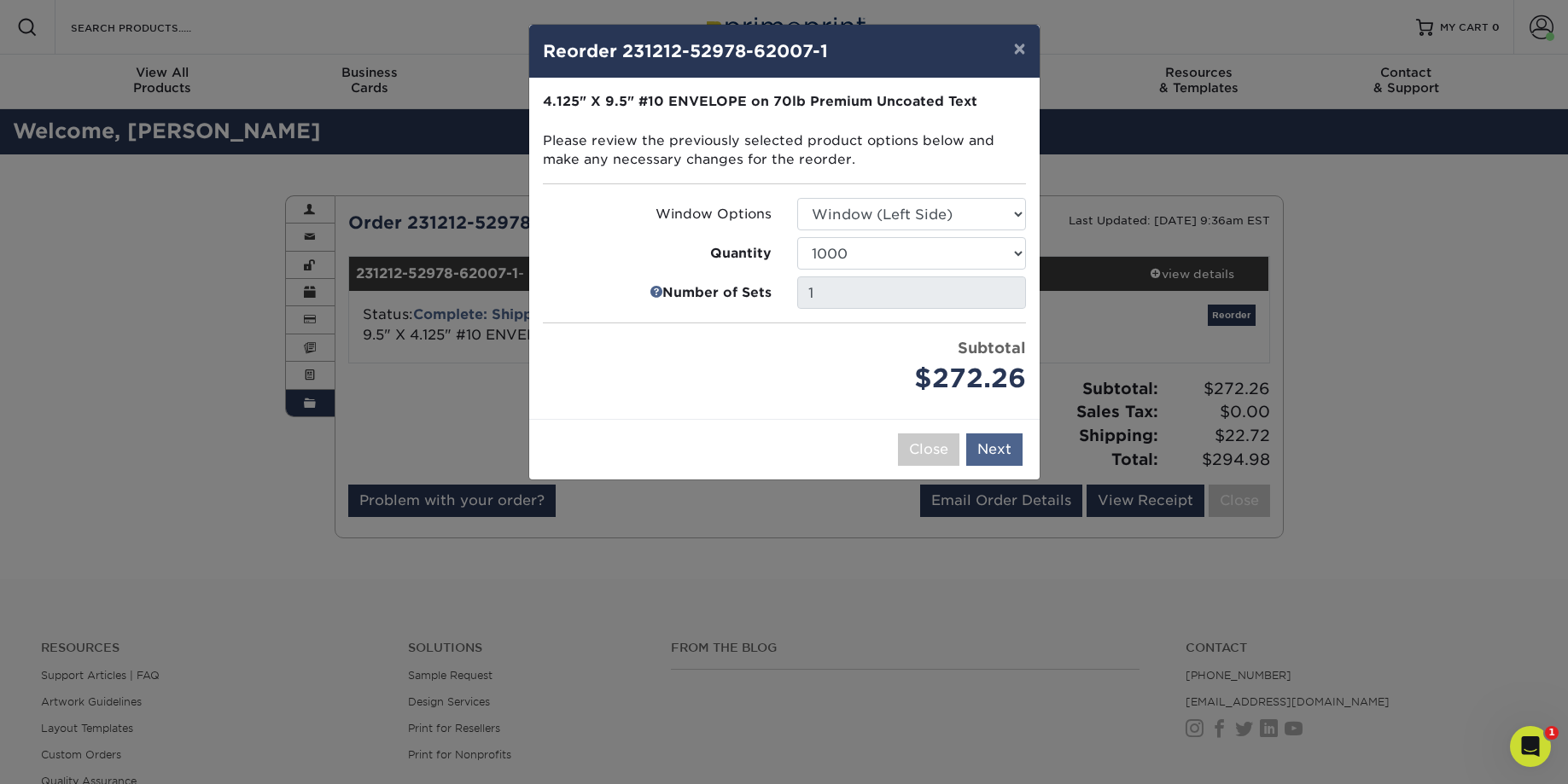
click at [1002, 446] on button "Next" at bounding box center [994, 449] width 56 height 32
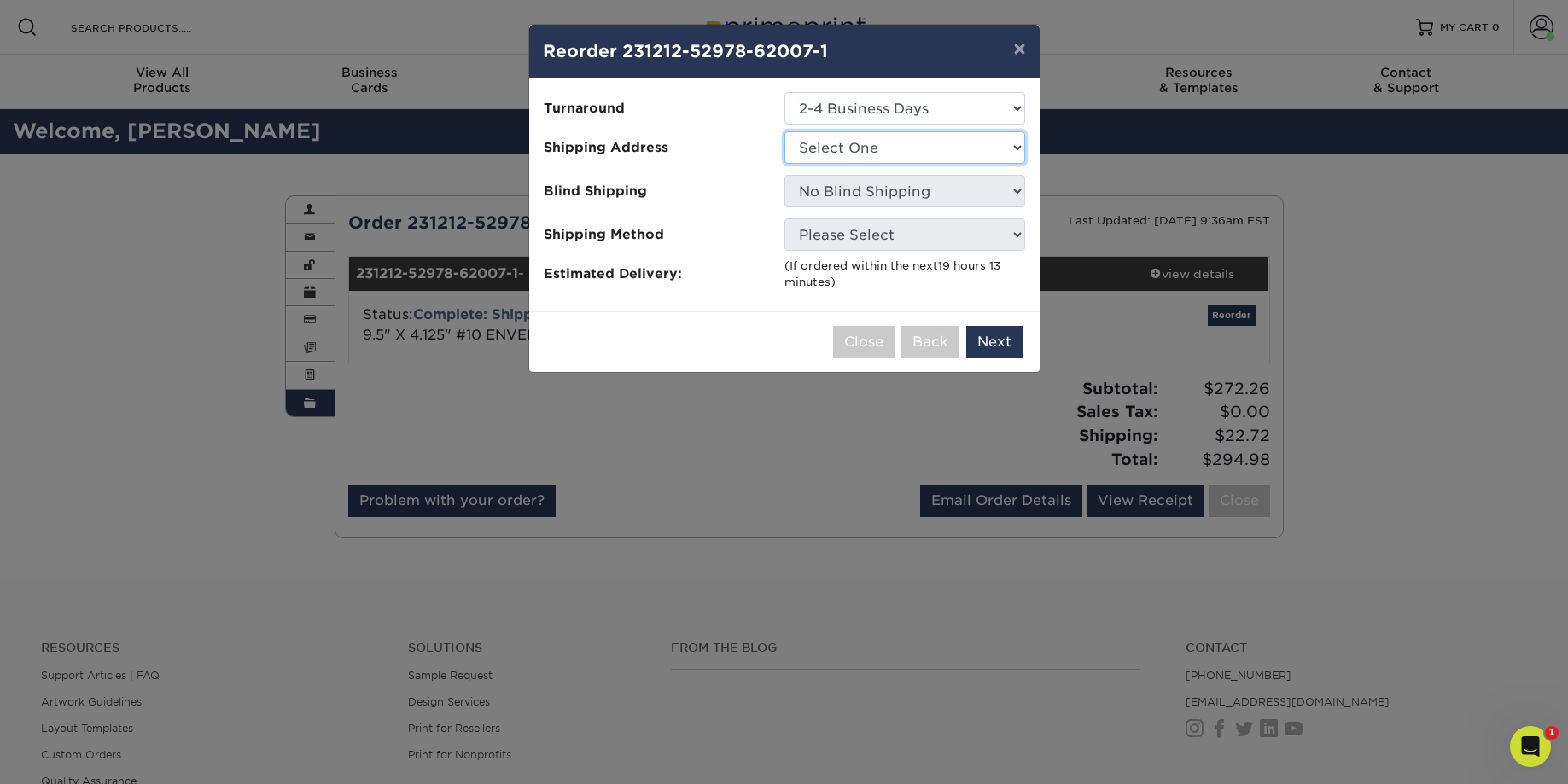
select select "286171"
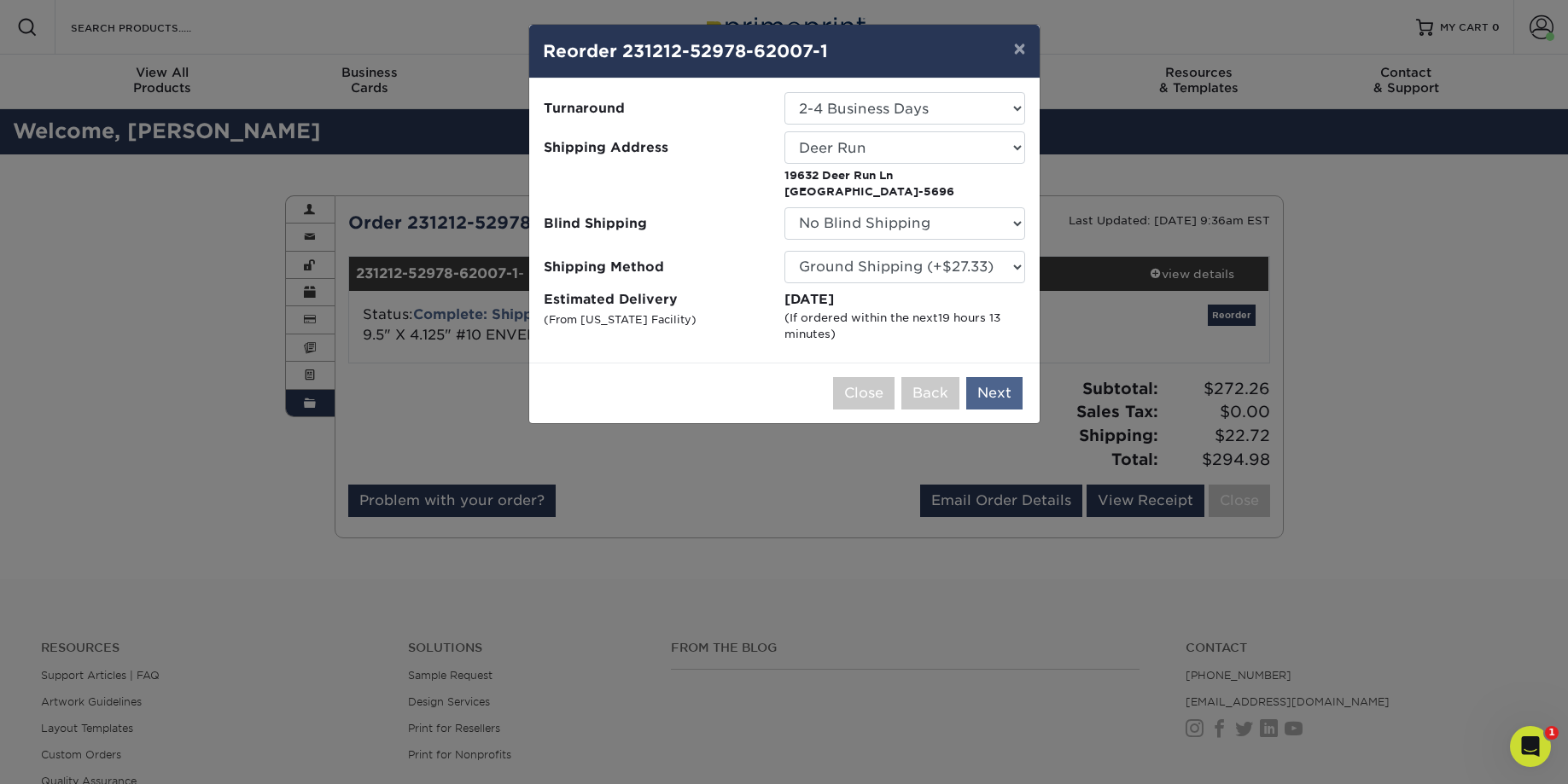
click at [1009, 392] on button "Next" at bounding box center [994, 393] width 56 height 32
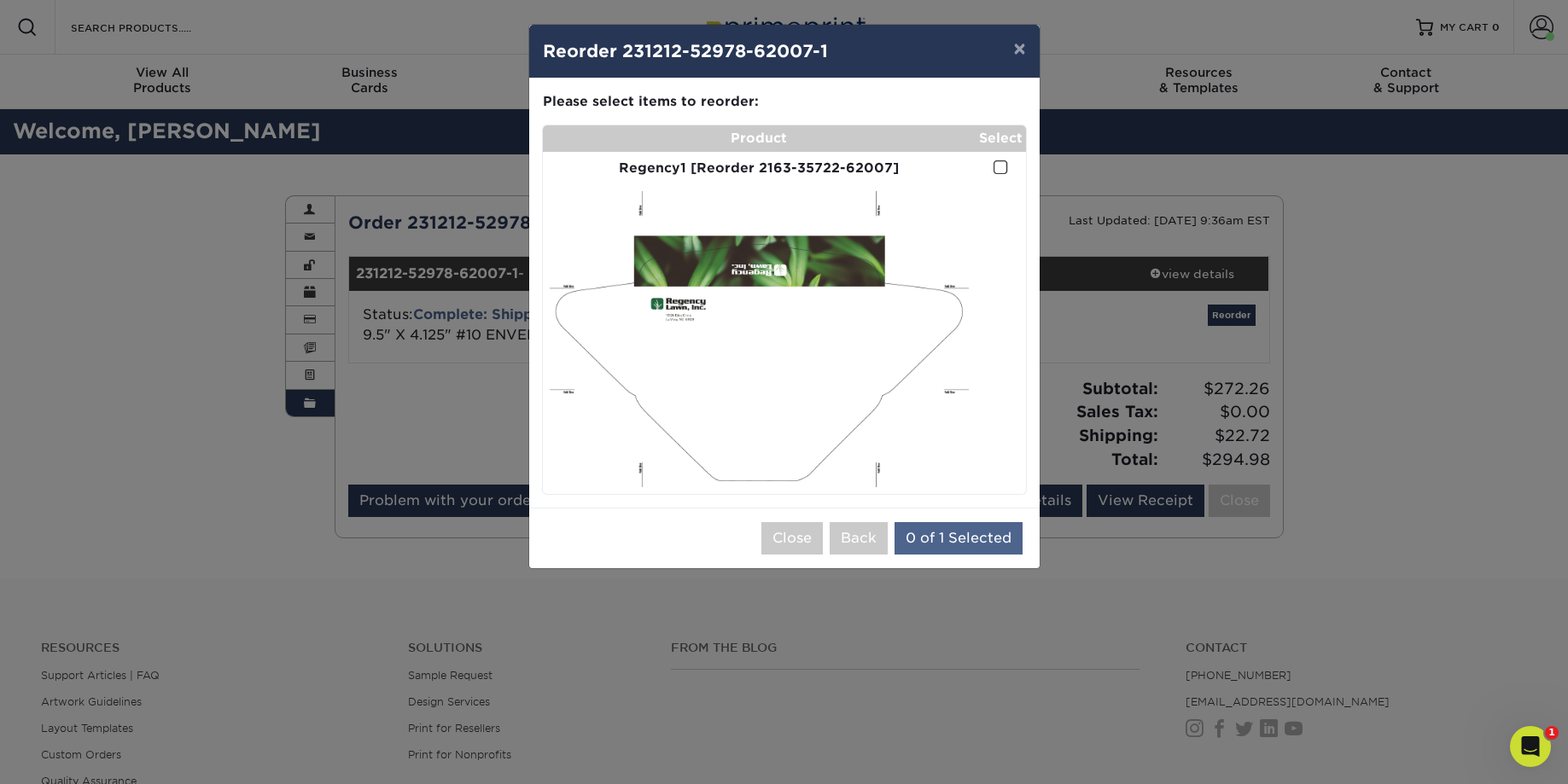
click at [965, 542] on button "0 of 1 Selected" at bounding box center [958, 538] width 128 height 32
click at [995, 167] on span at bounding box center [1000, 167] width 14 height 16
click at [0, 0] on input "checkbox" at bounding box center [0, 0] width 0 height 0
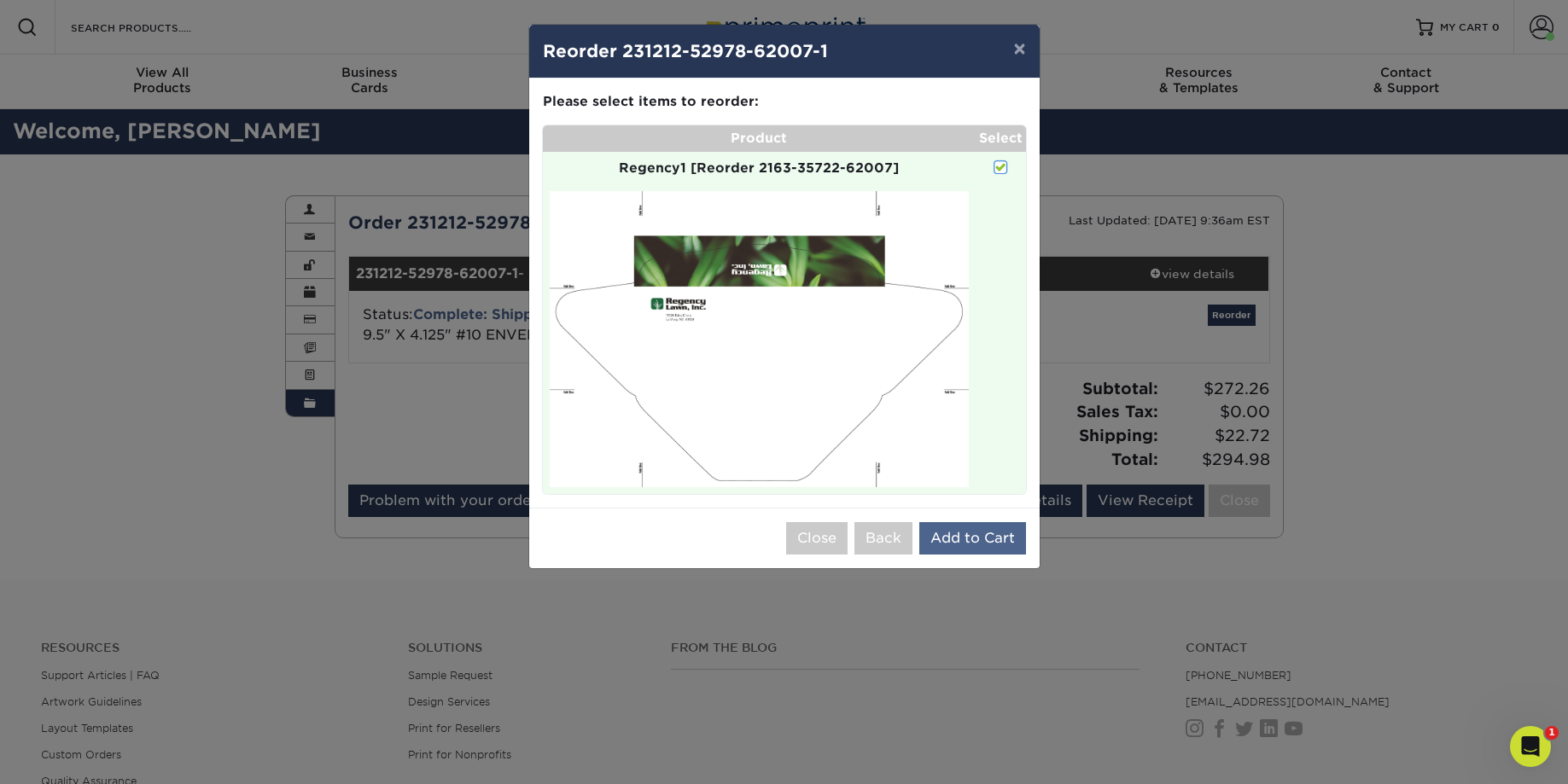
click at [973, 544] on button "Add to Cart" at bounding box center [972, 538] width 106 height 32
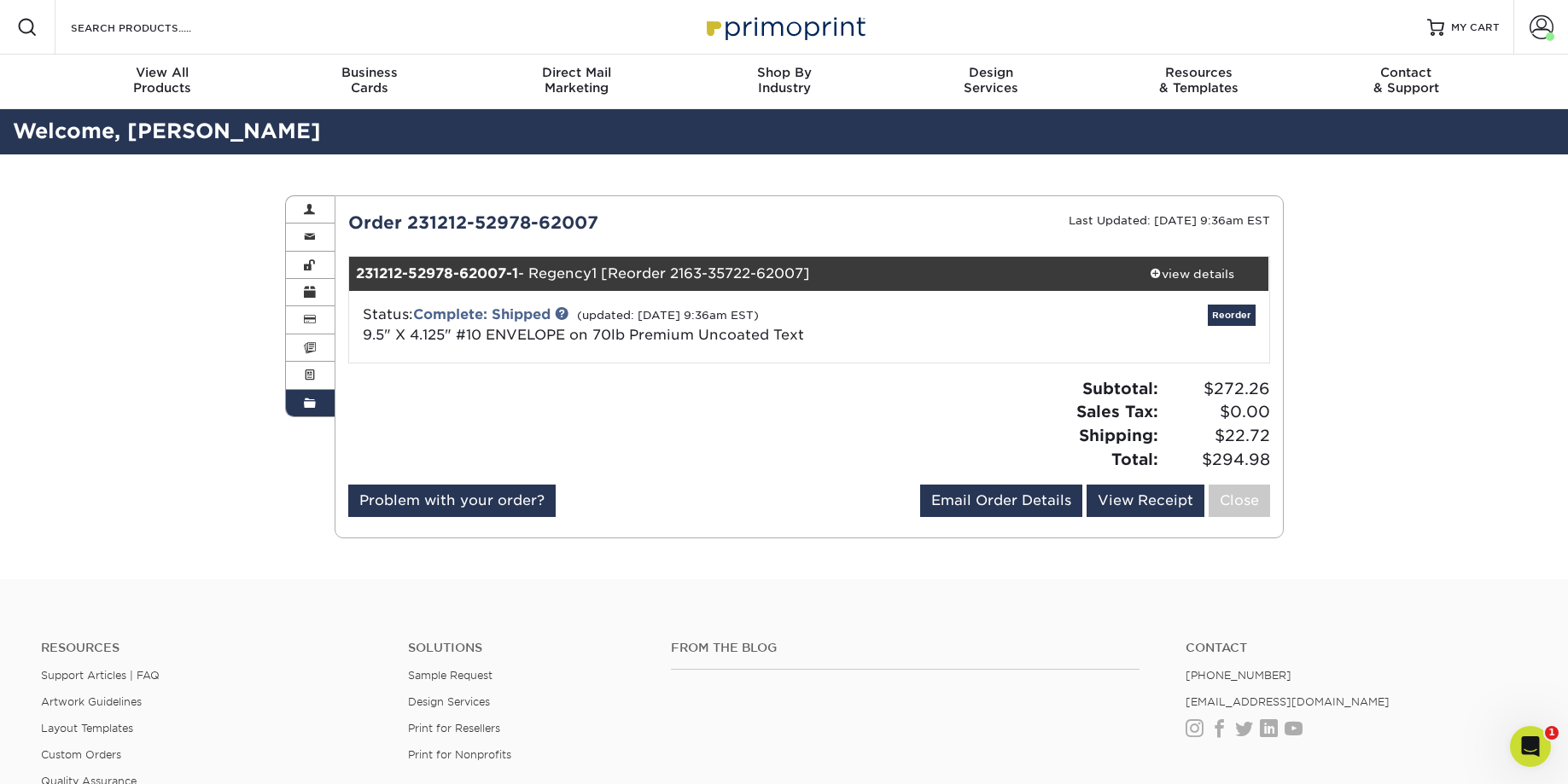
click at [1507, 34] on div "Resources Menu Search Products Account Welcome, Allison Account Dashboard Activ…" at bounding box center [784, 27] width 1568 height 55
click at [1484, 32] on span "MY CART" at bounding box center [1476, 27] width 49 height 14
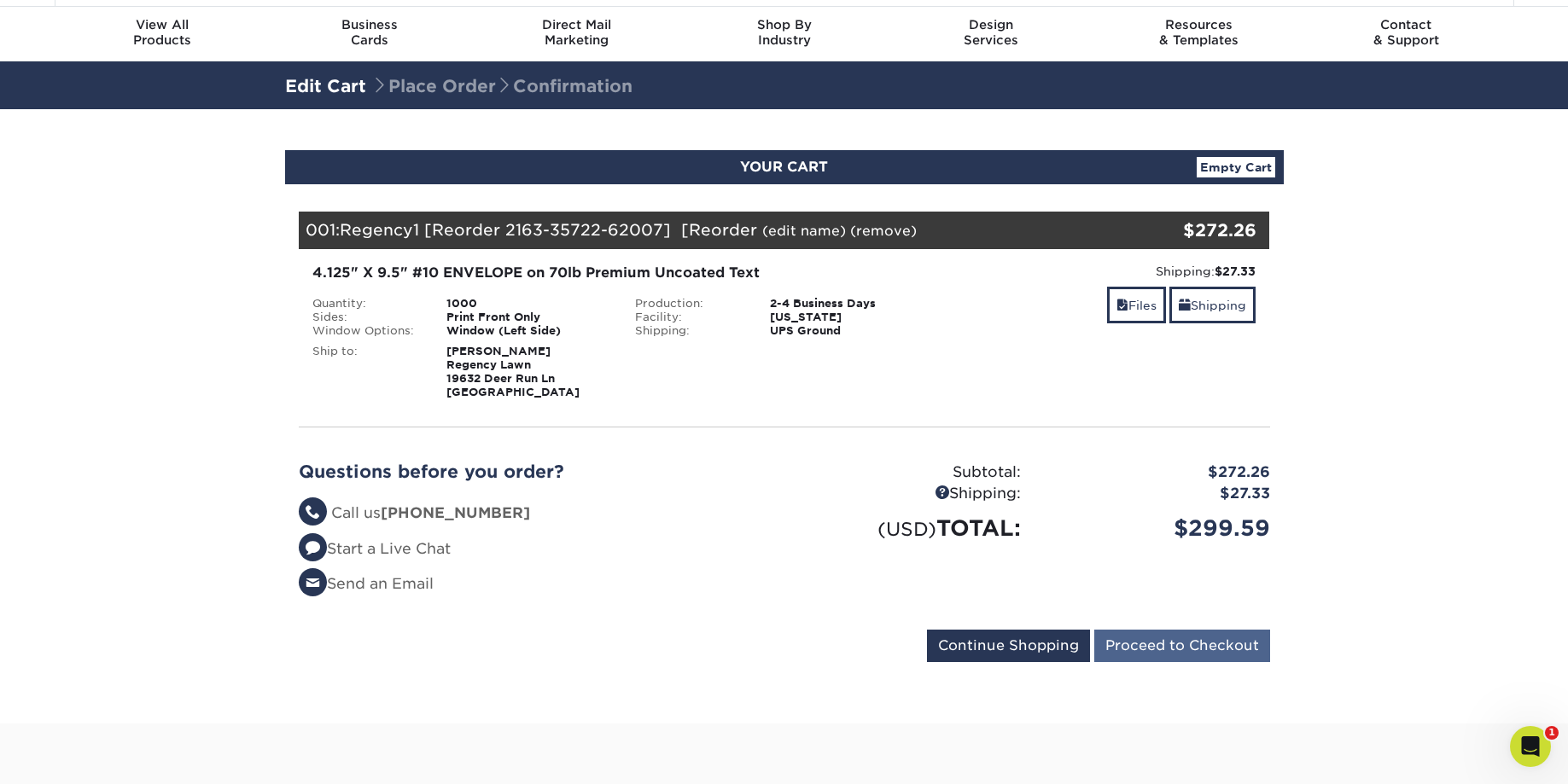
scroll to position [48, 0]
click at [1186, 646] on input "Proceed to Checkout" at bounding box center [1181, 646] width 176 height 32
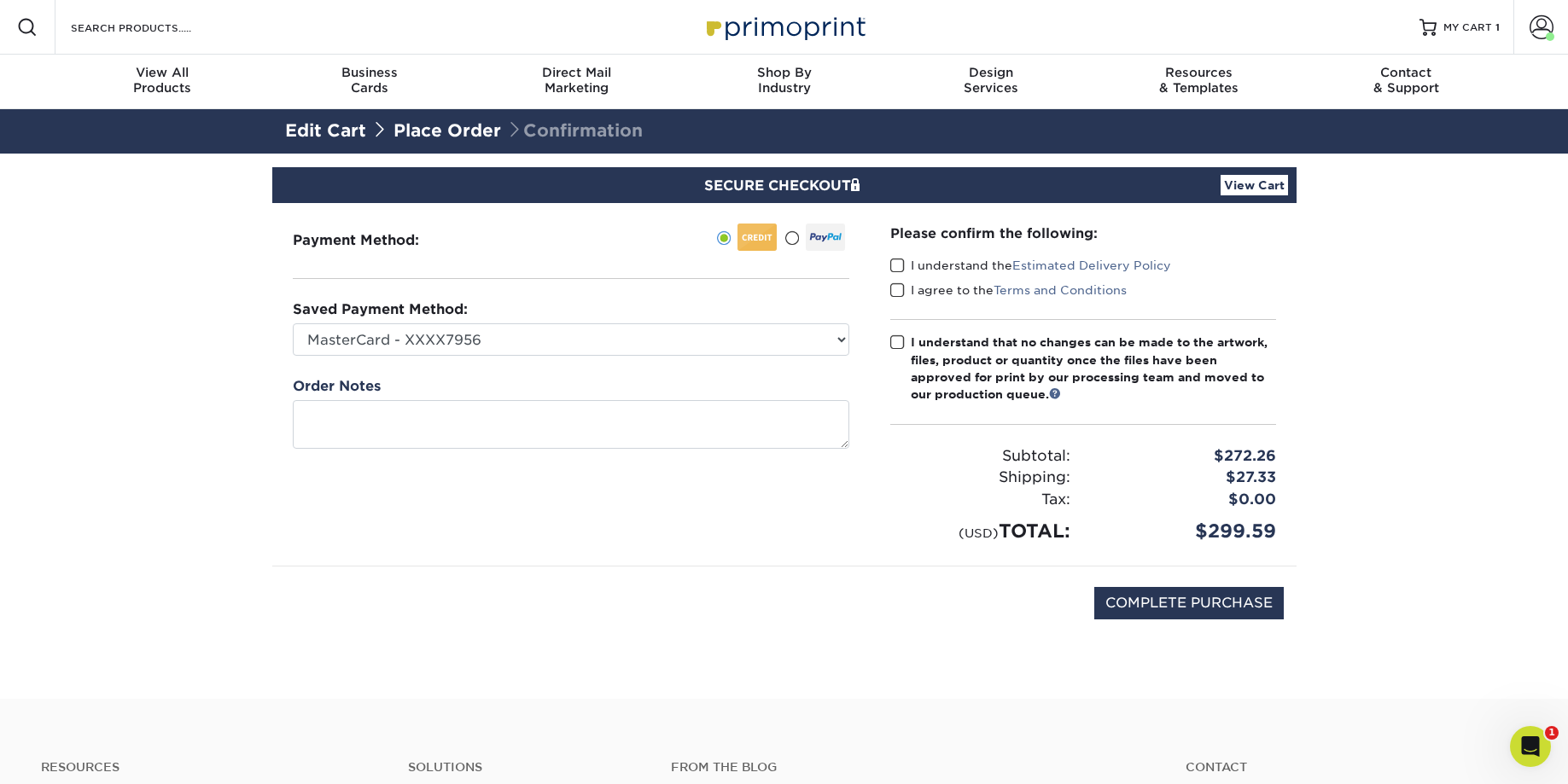
click at [893, 263] on span at bounding box center [896, 265] width 14 height 16
click at [0, 0] on input "I understand the Estimated Delivery Policy" at bounding box center [0, 0] width 0 height 0
click at [902, 285] on span at bounding box center [896, 290] width 14 height 16
click at [0, 0] on input "I agree to the Terms and Conditions" at bounding box center [0, 0] width 0 height 0
click at [911, 337] on div "I understand that no changes can be made to the artwork, files, product or quan…" at bounding box center [1093, 368] width 365 height 70
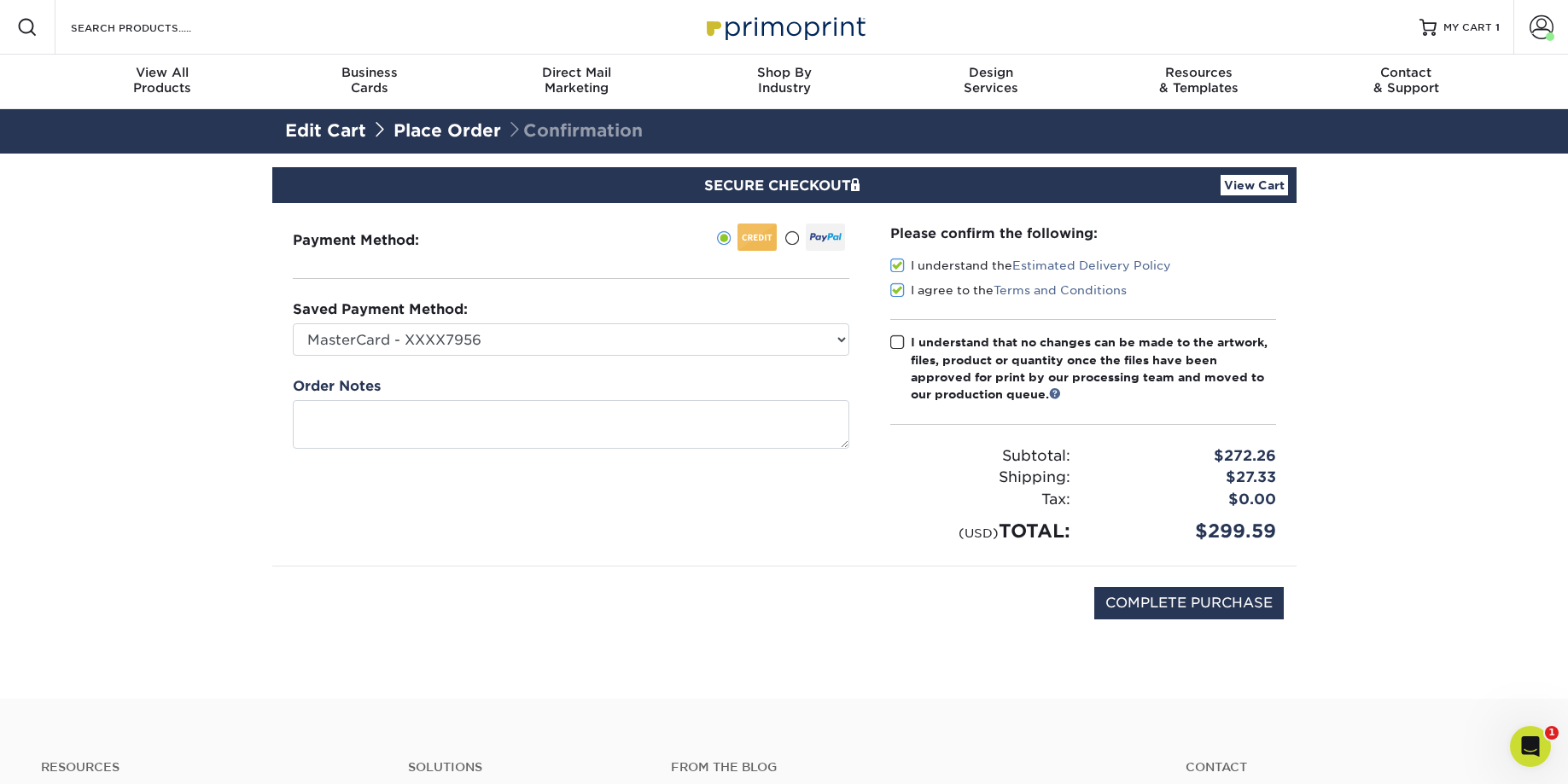
click at [0, 0] on input "I understand that no changes can be made to the artwork, files, product or quan…" at bounding box center [0, 0] width 0 height 0
click at [1202, 596] on input "COMPLETE PURCHASE" at bounding box center [1188, 603] width 189 height 32
type input "PROCESSING, PLEASE WAIT..."
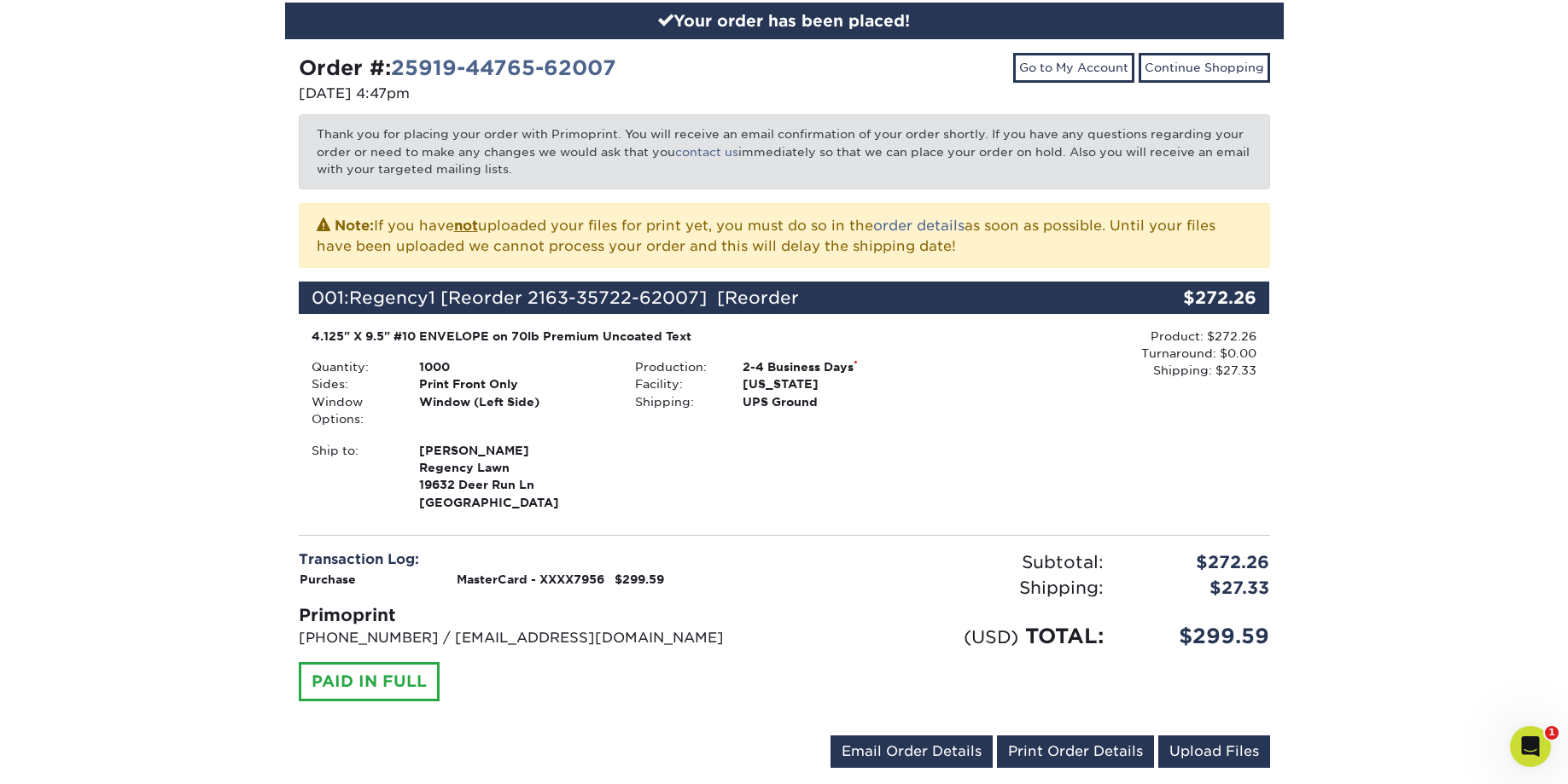
scroll to position [175, 0]
